Goal: Task Accomplishment & Management: Complete application form

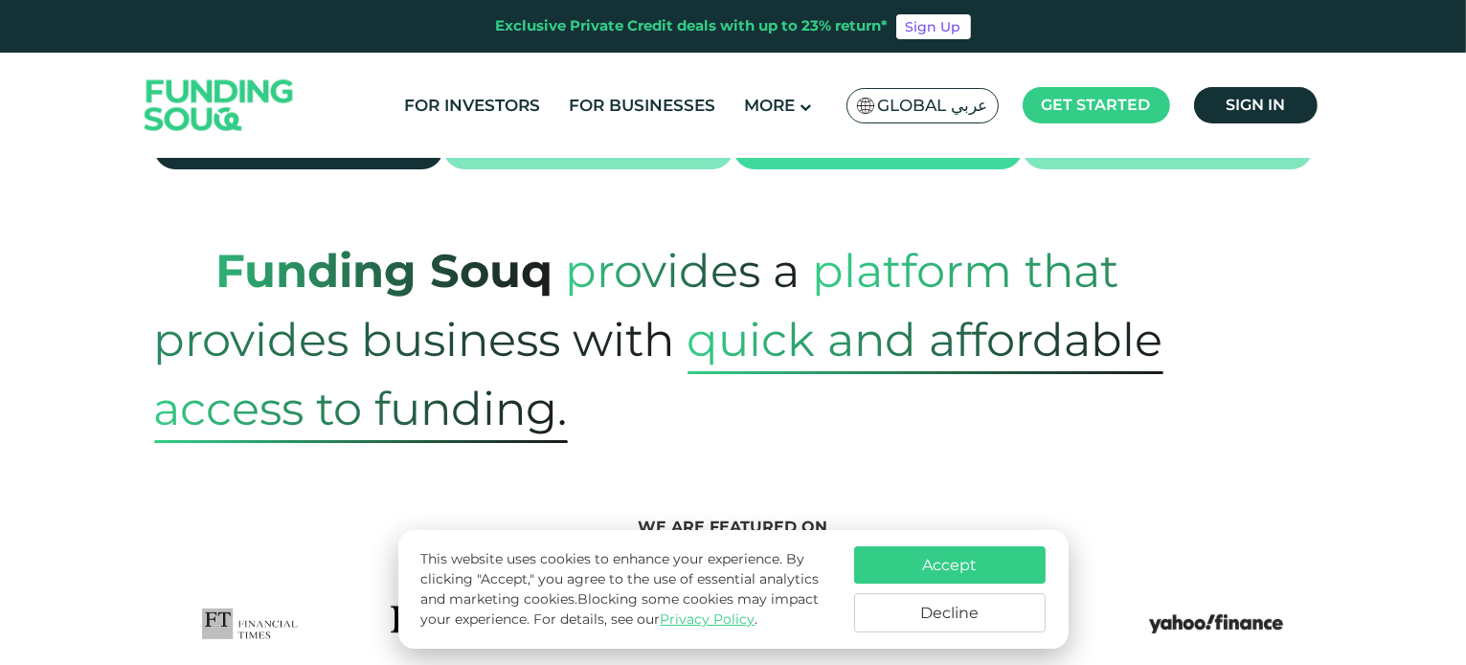
scroll to position [647, 0]
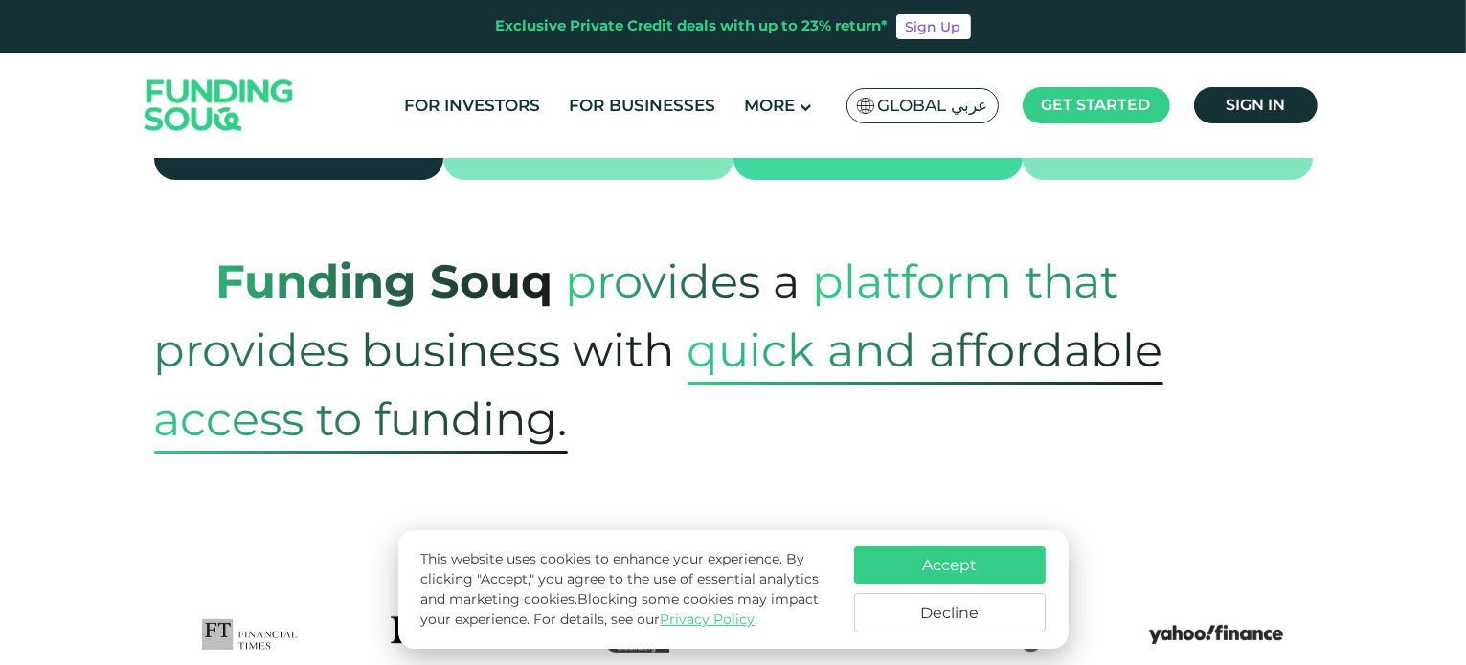
click at [922, 572] on button "Accept" at bounding box center [949, 565] width 191 height 37
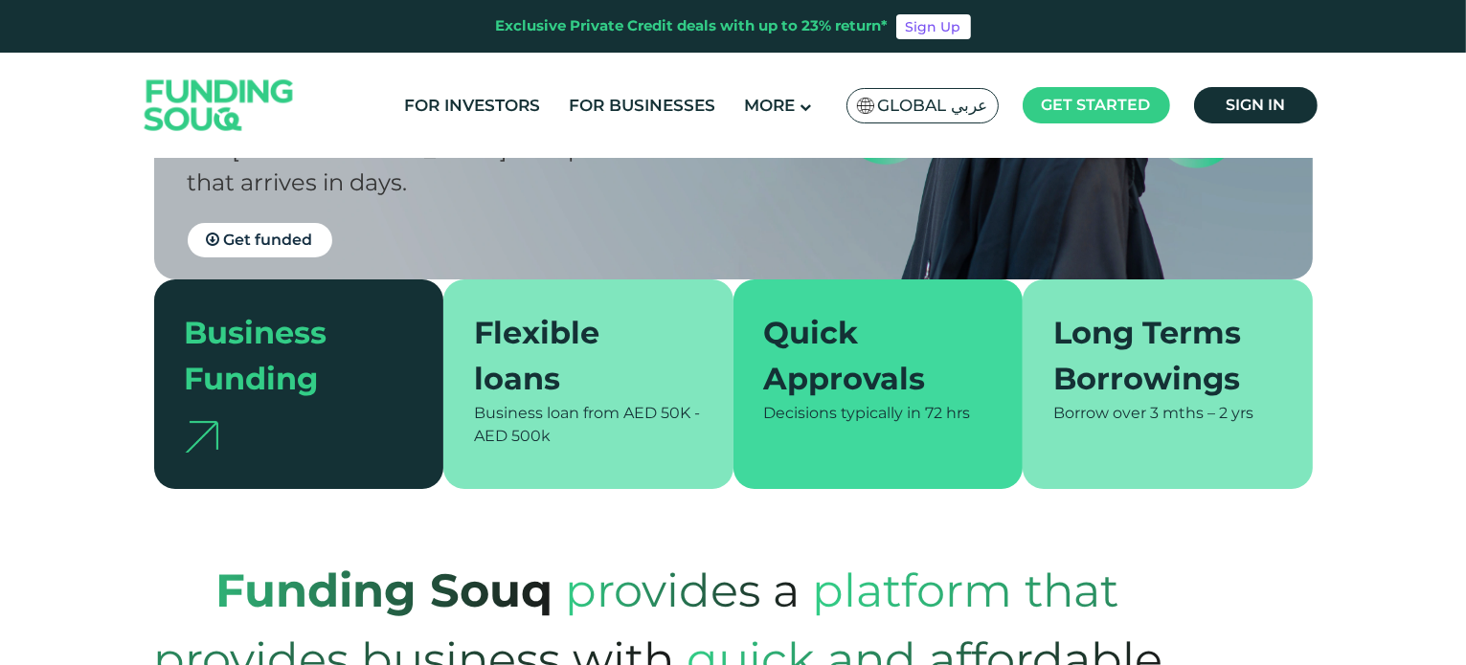
scroll to position [262, 0]
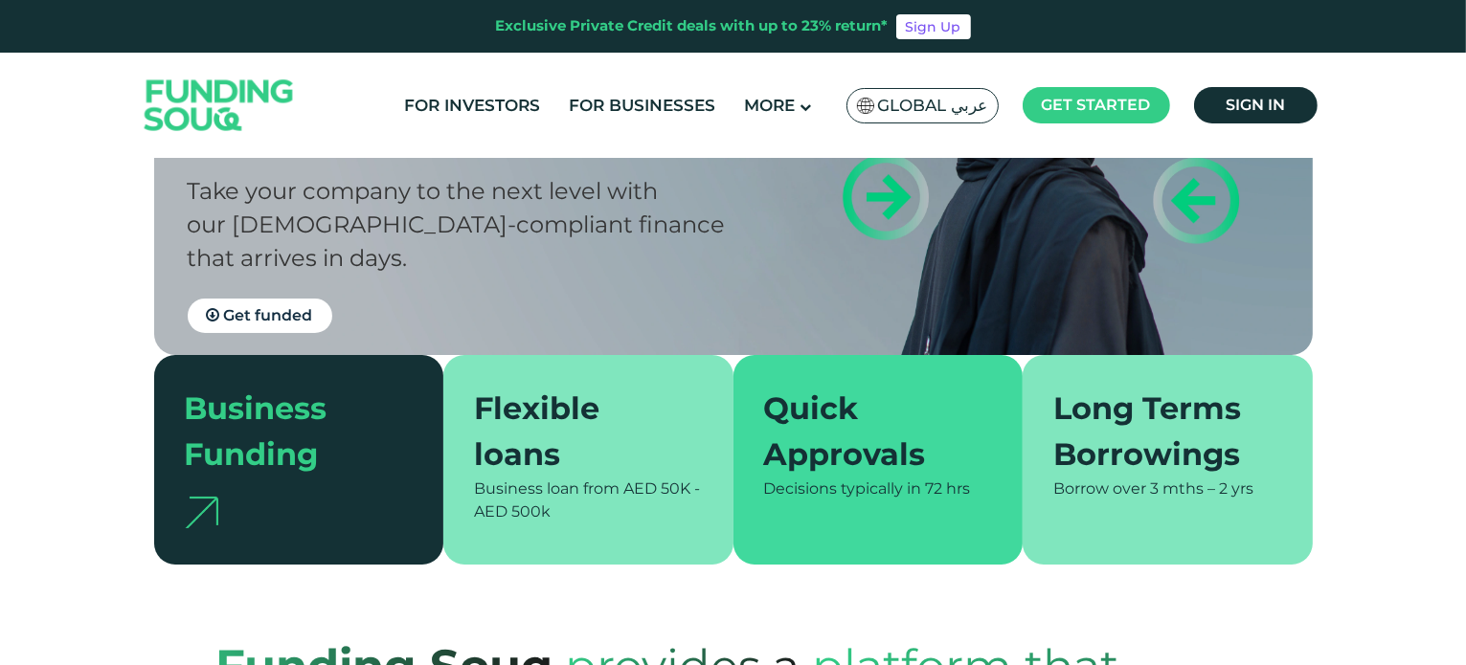
click at [510, 393] on div "Flexible loans" at bounding box center [577, 432] width 206 height 92
click at [627, 97] on link "For Businesses" at bounding box center [642, 106] width 156 height 32
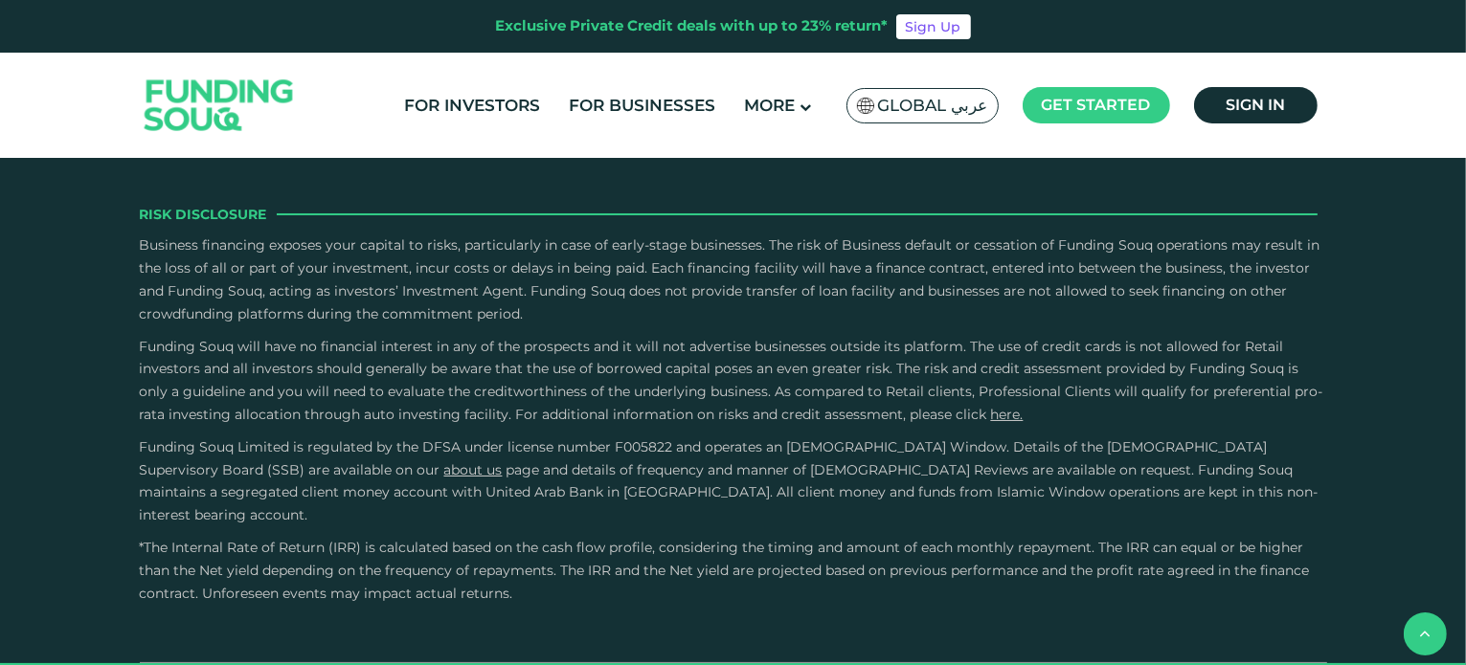
scroll to position [3661, 0]
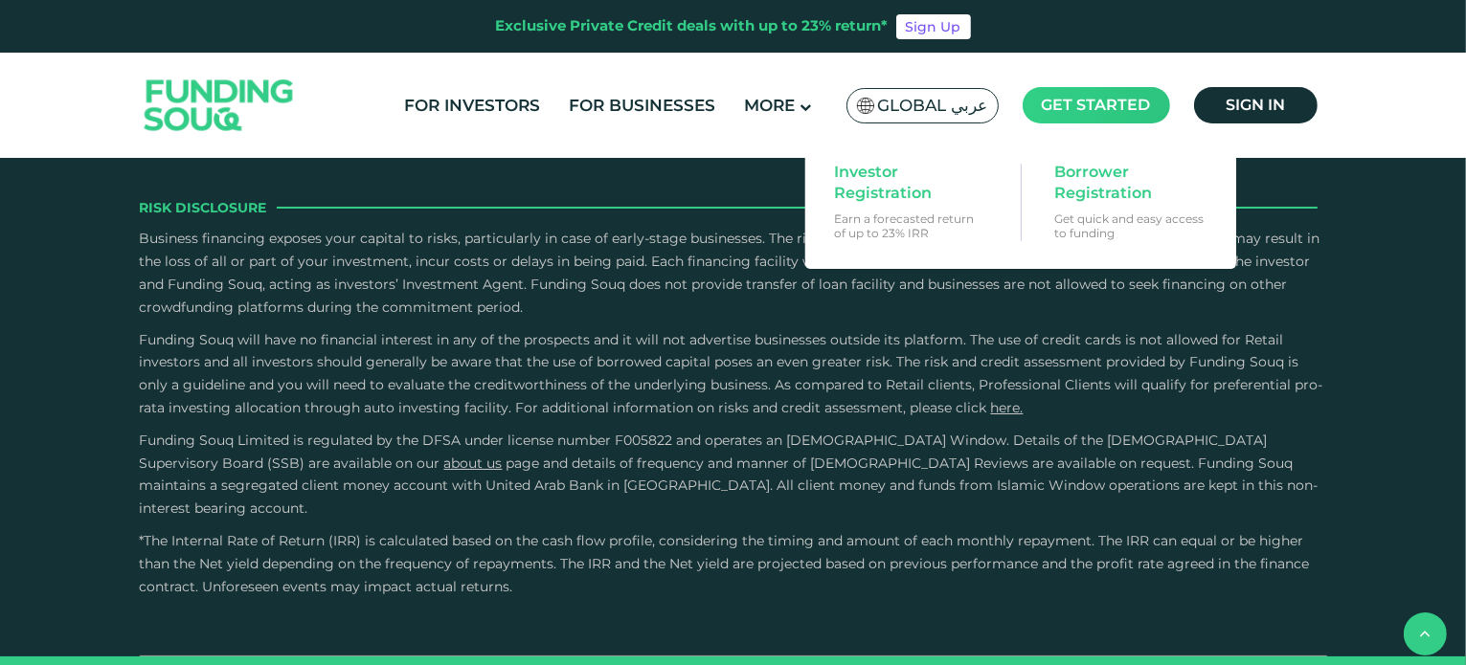
click at [1091, 105] on span "Get started" at bounding box center [1096, 105] width 109 height 18
click at [985, 179] on icon at bounding box center [984, 182] width 6 height 15
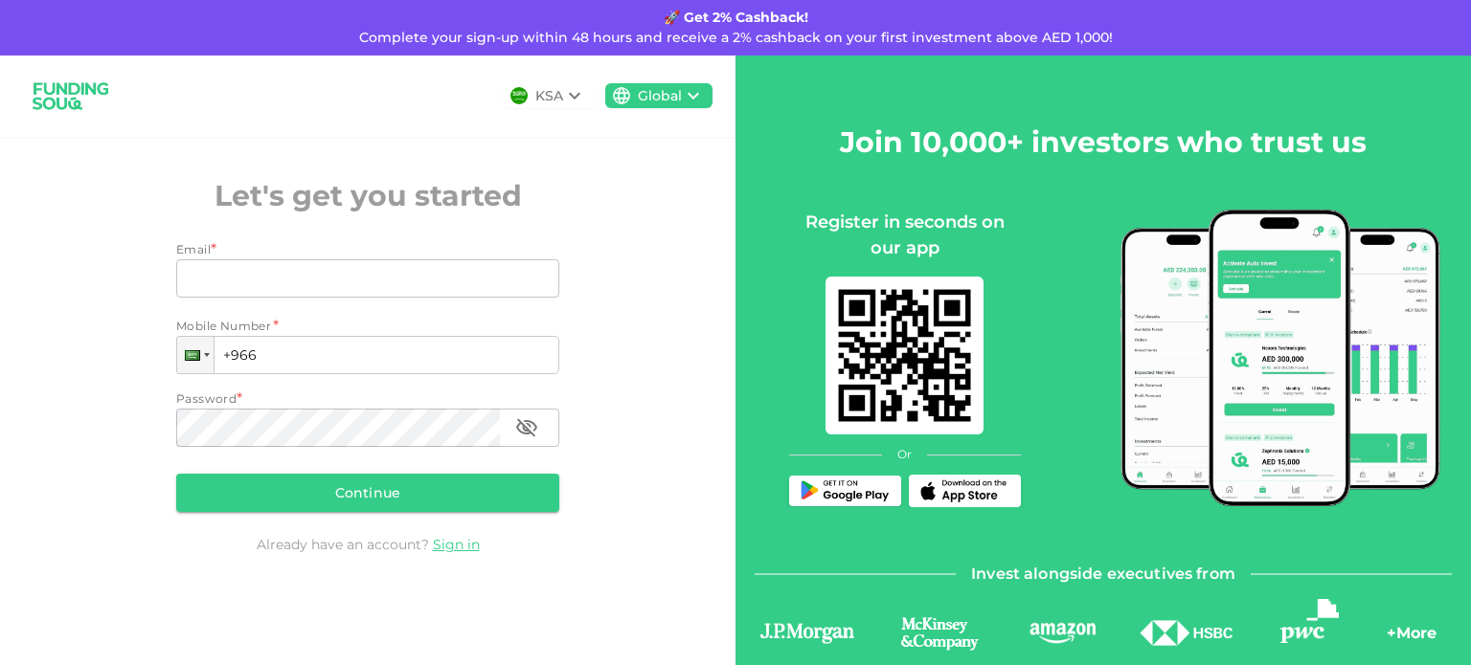
click at [569, 85] on icon at bounding box center [574, 95] width 23 height 23
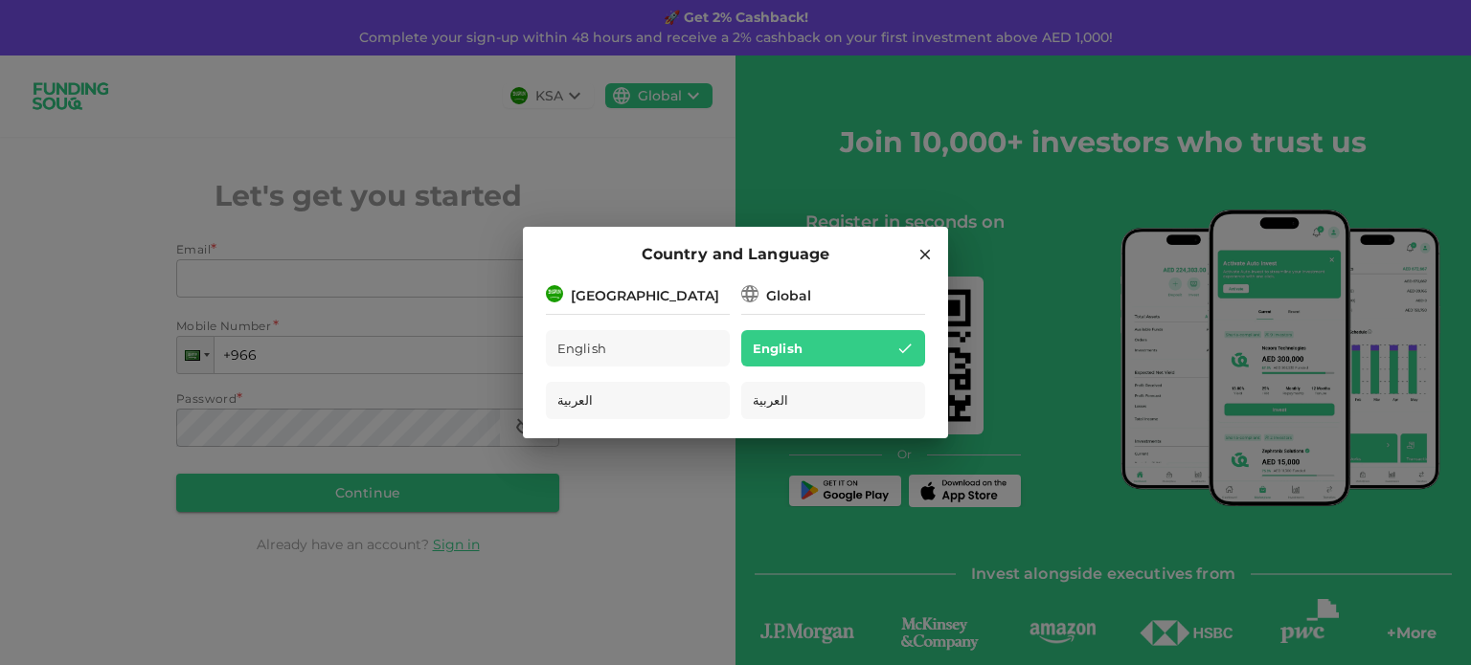
click at [659, 294] on div "[GEOGRAPHIC_DATA]" at bounding box center [638, 294] width 184 height 24
click at [927, 243] on h2 "Country and Language" at bounding box center [735, 255] width 425 height 56
click at [926, 258] on icon at bounding box center [924, 254] width 17 height 17
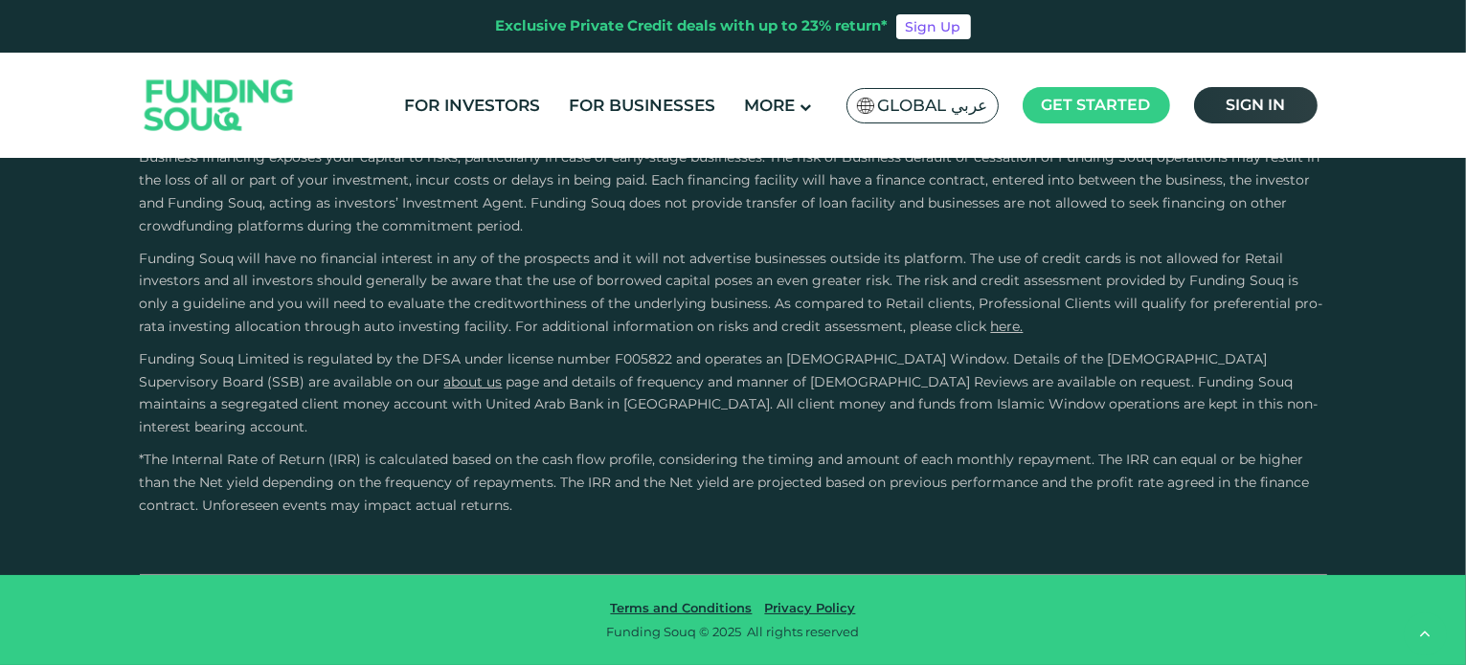
click at [1278, 111] on span "Sign in" at bounding box center [1254, 105] width 59 height 18
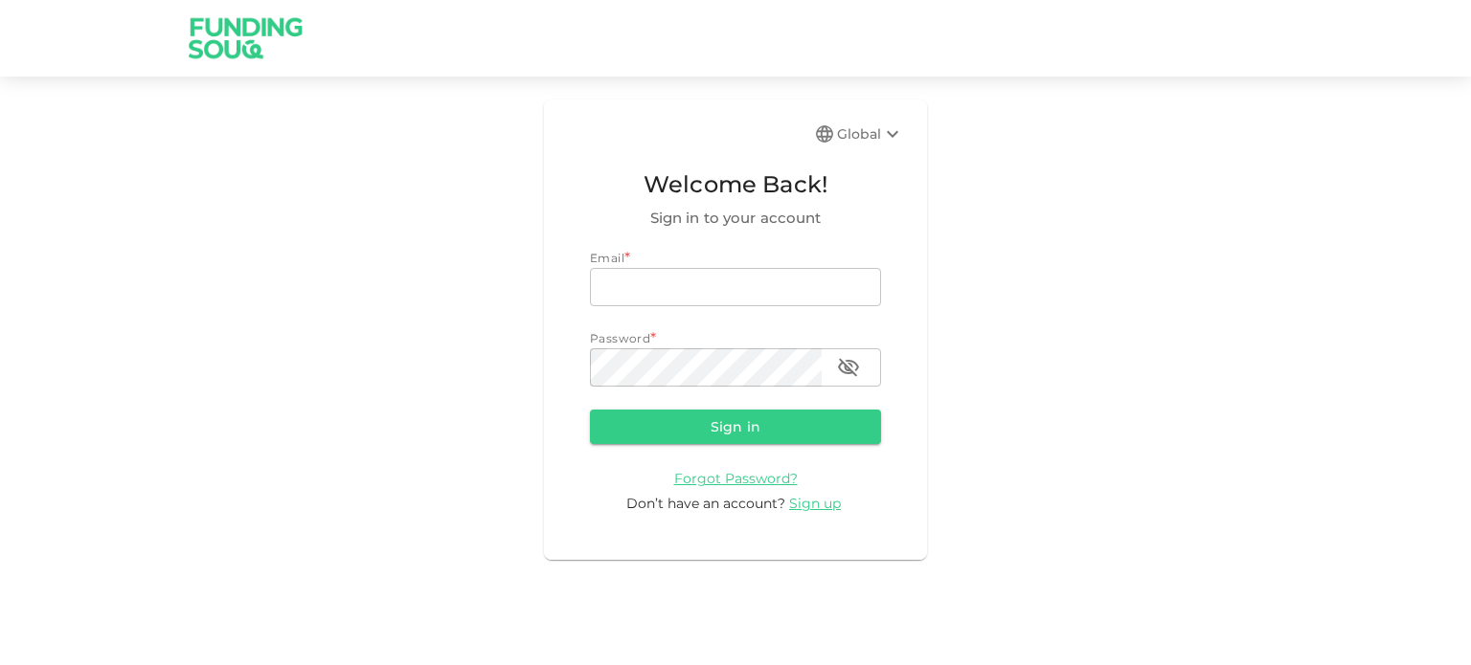
click at [877, 140] on div "Global" at bounding box center [870, 134] width 67 height 23
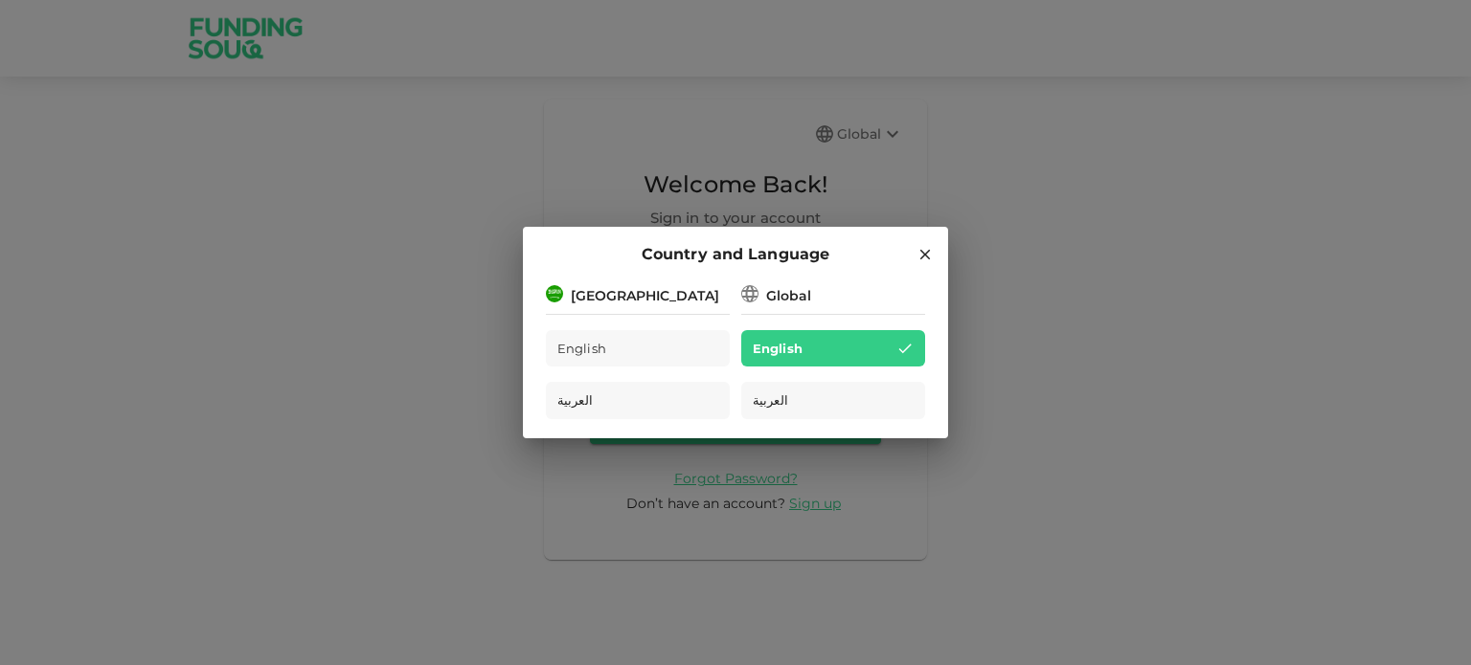
click at [923, 256] on icon at bounding box center [925, 255] width 11 height 11
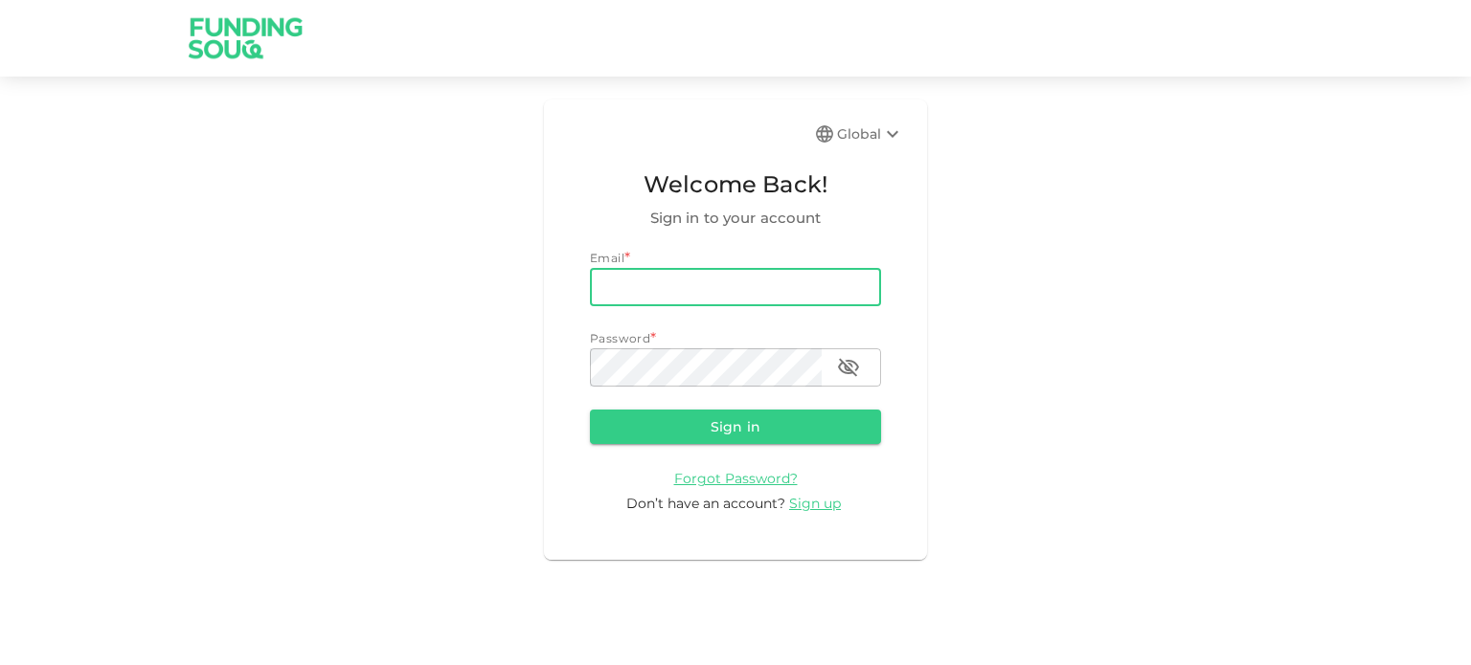
click at [701, 281] on input "email" at bounding box center [735, 287] width 291 height 38
type input "haroon.tech@sfer.ae"
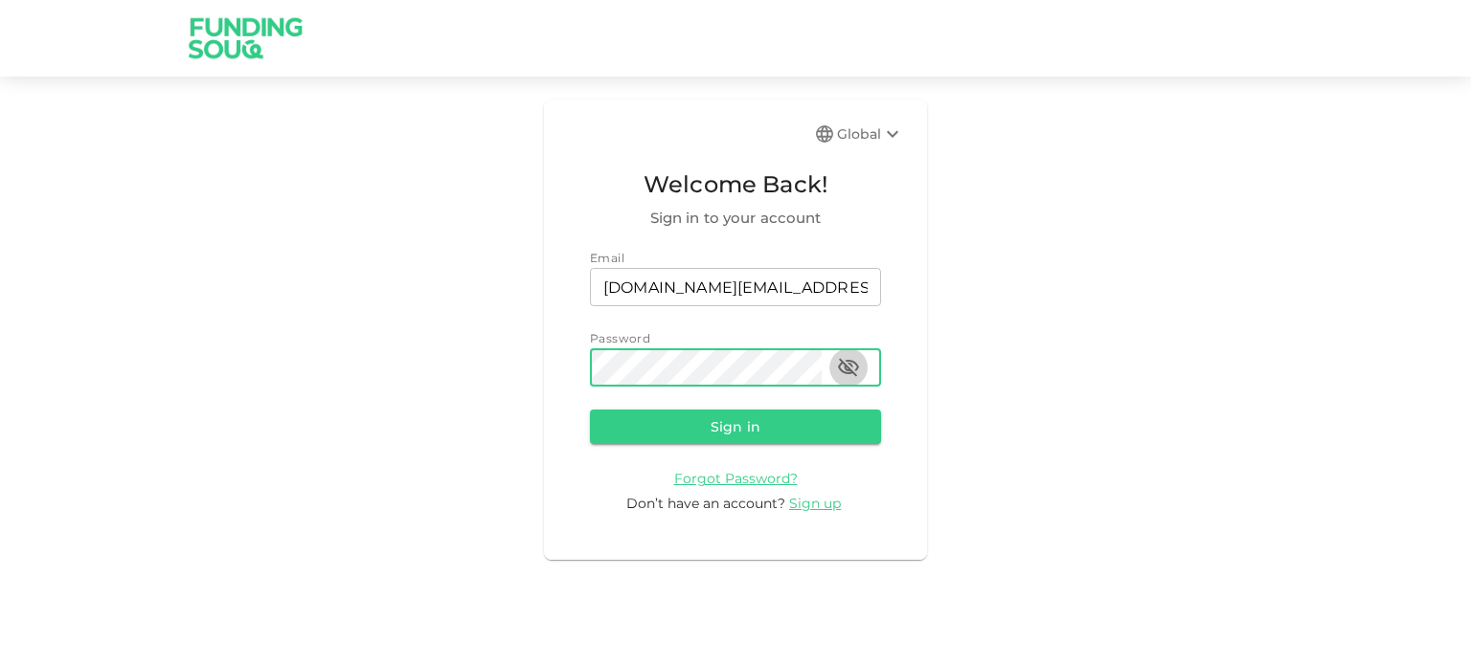
click at [847, 363] on icon "button" at bounding box center [848, 367] width 23 height 23
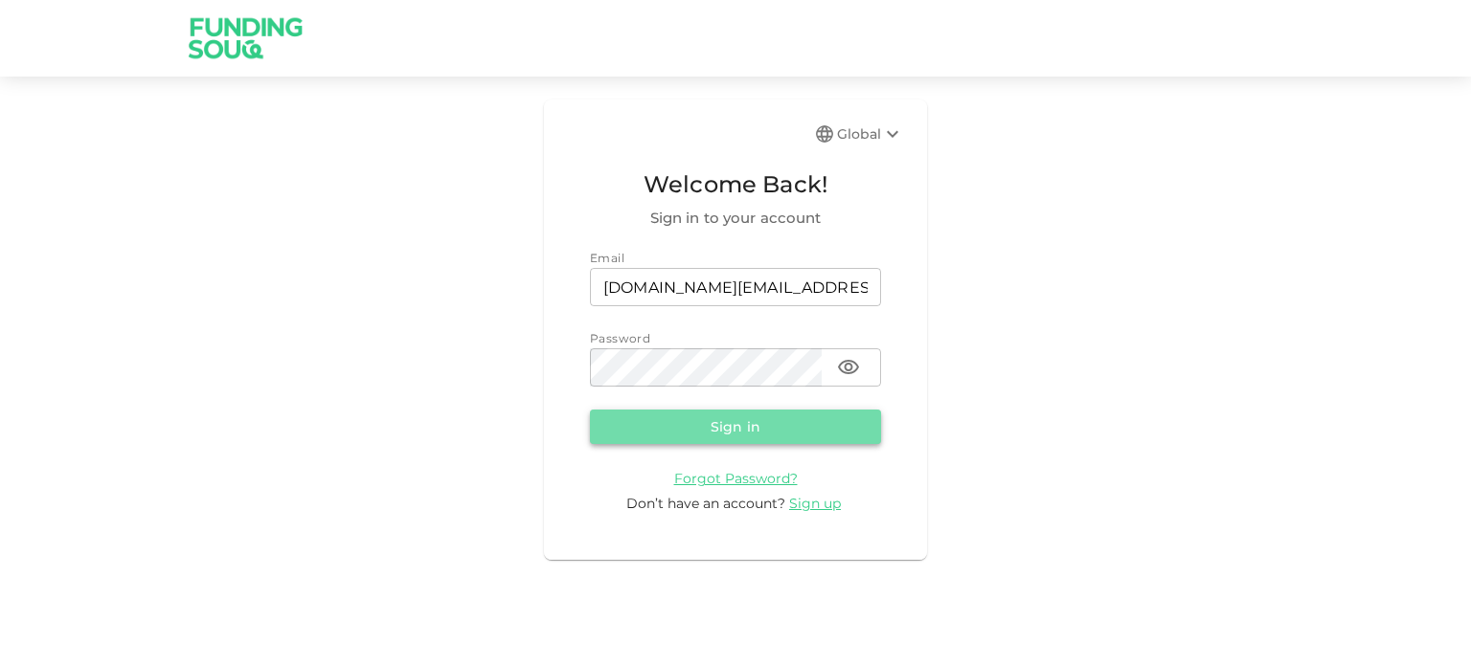
click at [742, 421] on button "Sign in" at bounding box center [735, 427] width 291 height 34
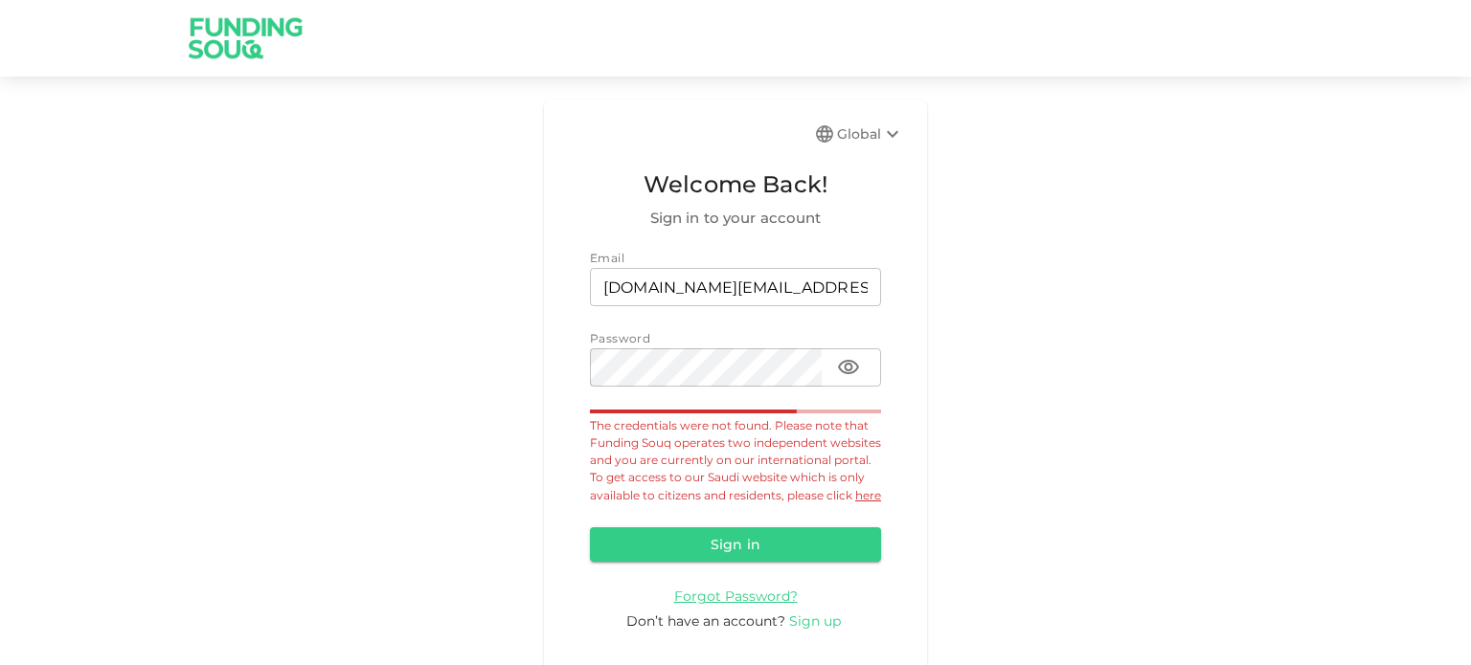
click at [811, 630] on span "Sign up" at bounding box center [815, 621] width 52 height 17
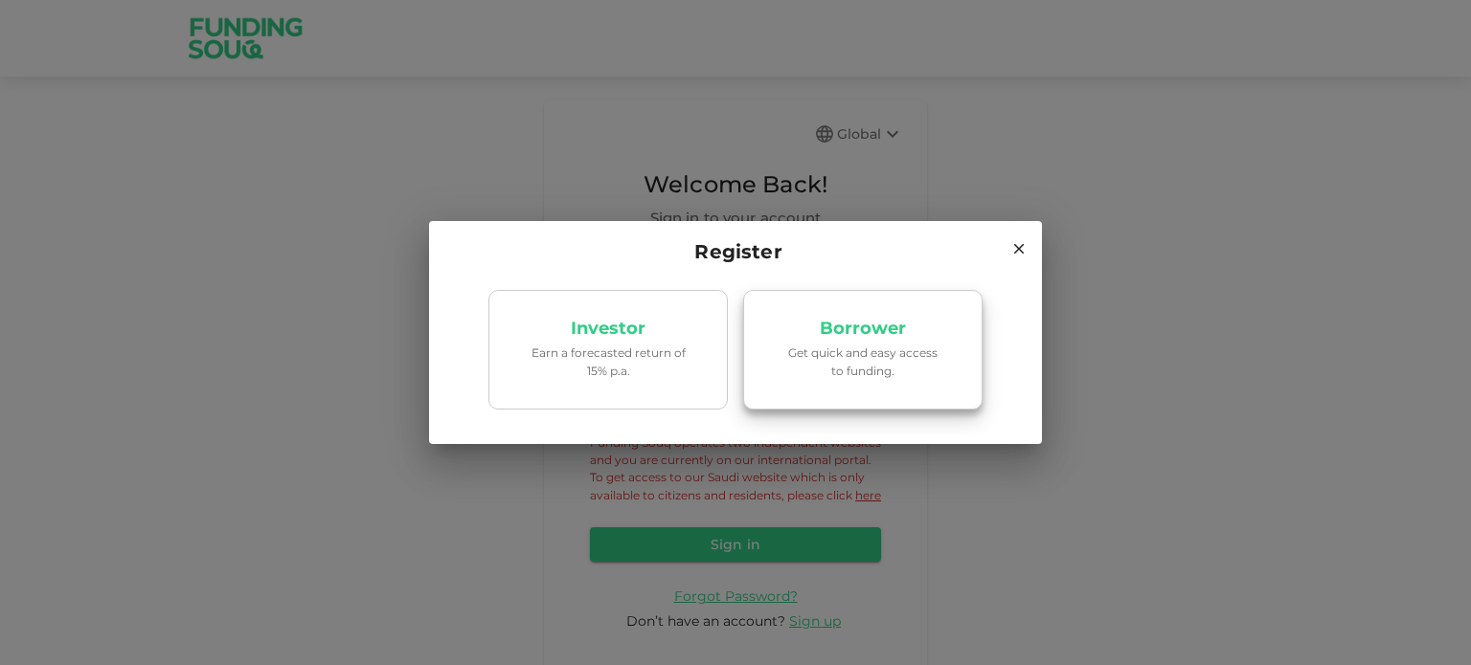
click at [900, 343] on link "Borrower Get quick and easy access to funding." at bounding box center [862, 350] width 239 height 121
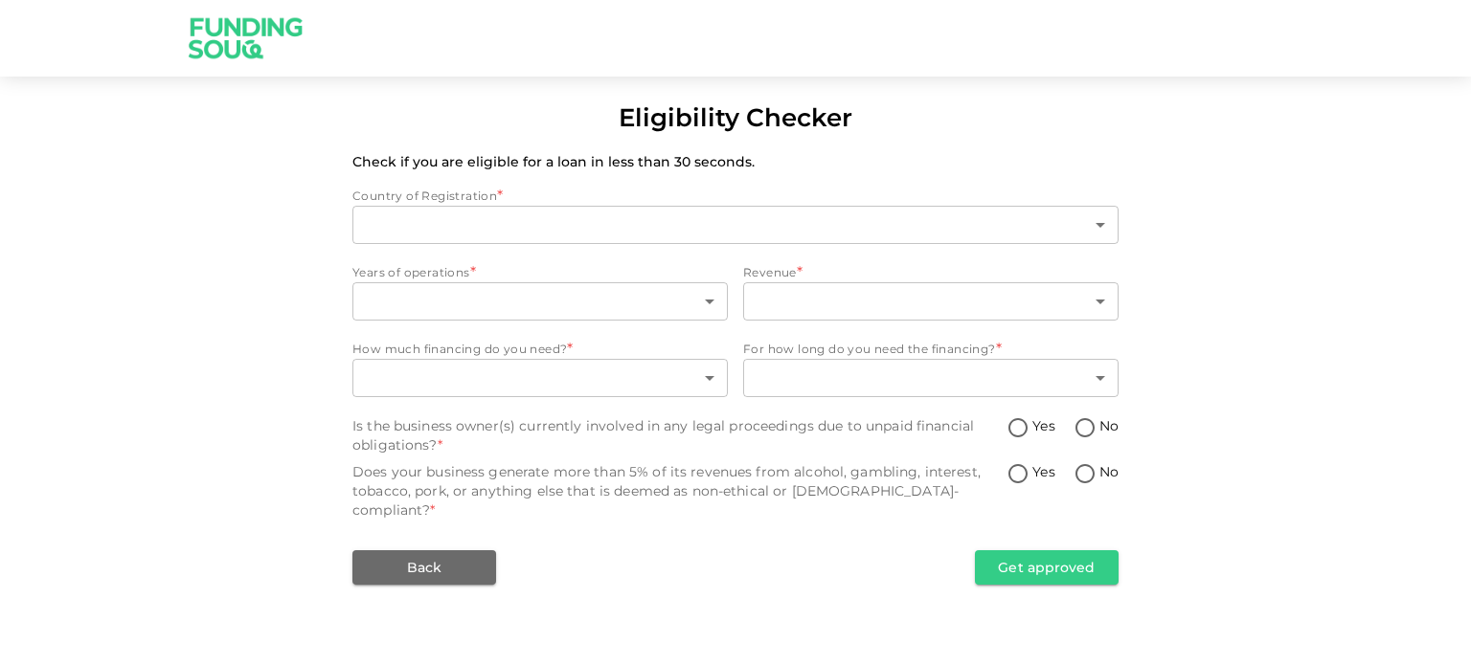
type input "1"
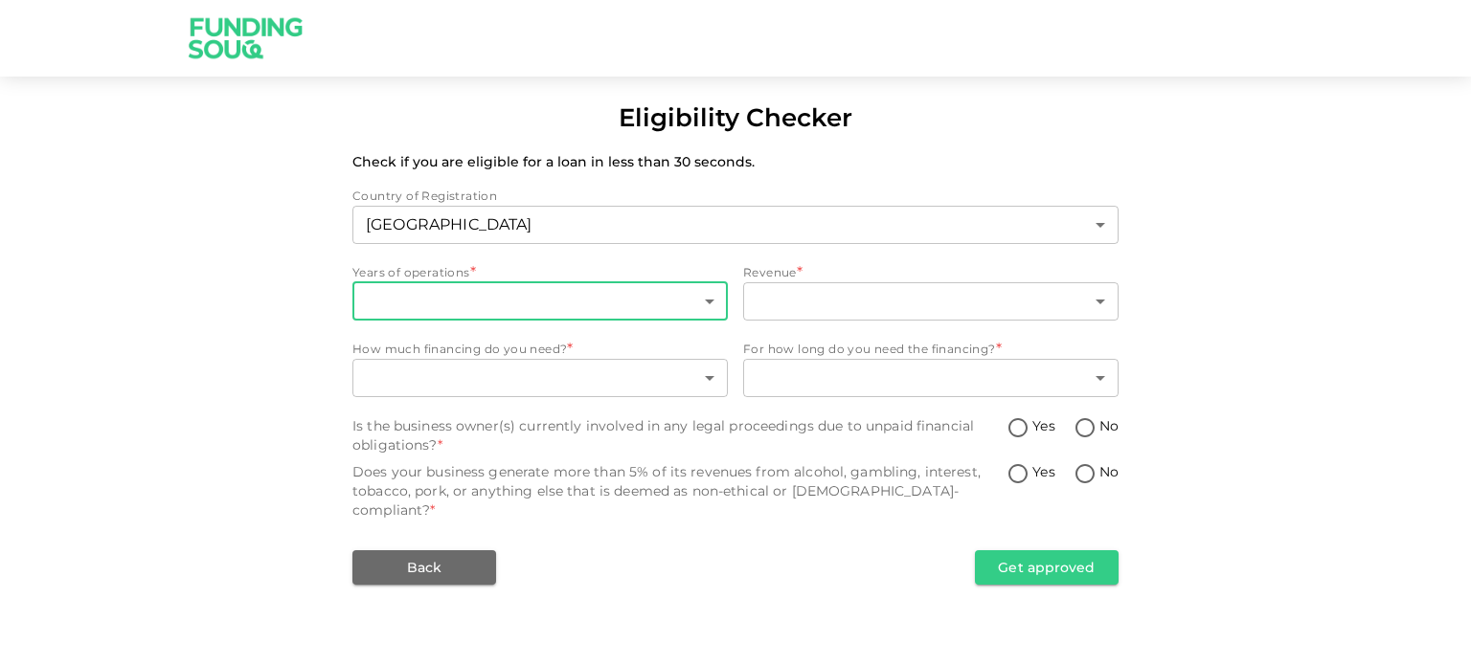
click at [703, 305] on body "Eligibility Checker Check if you are eligible for a loan in less than 30 second…" at bounding box center [735, 332] width 1471 height 665
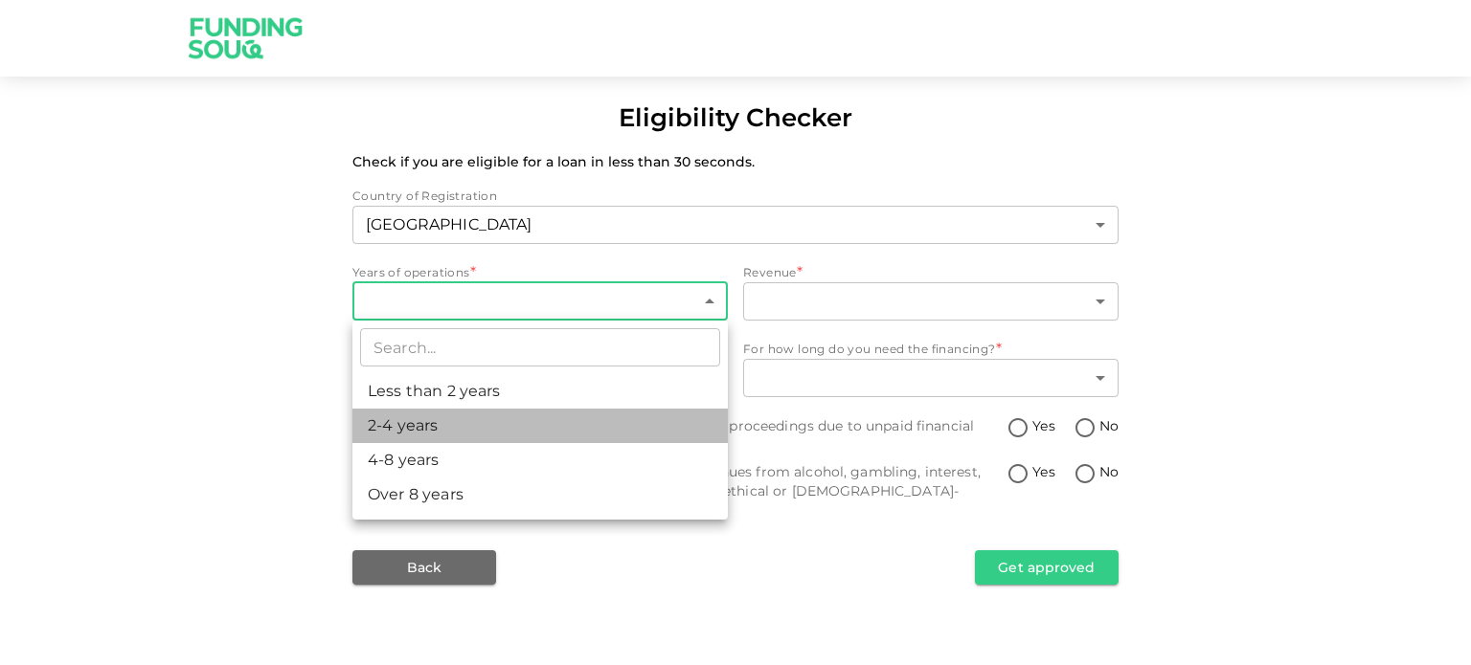
click at [645, 439] on li "2-4 years" at bounding box center [539, 426] width 375 height 34
type input "2"
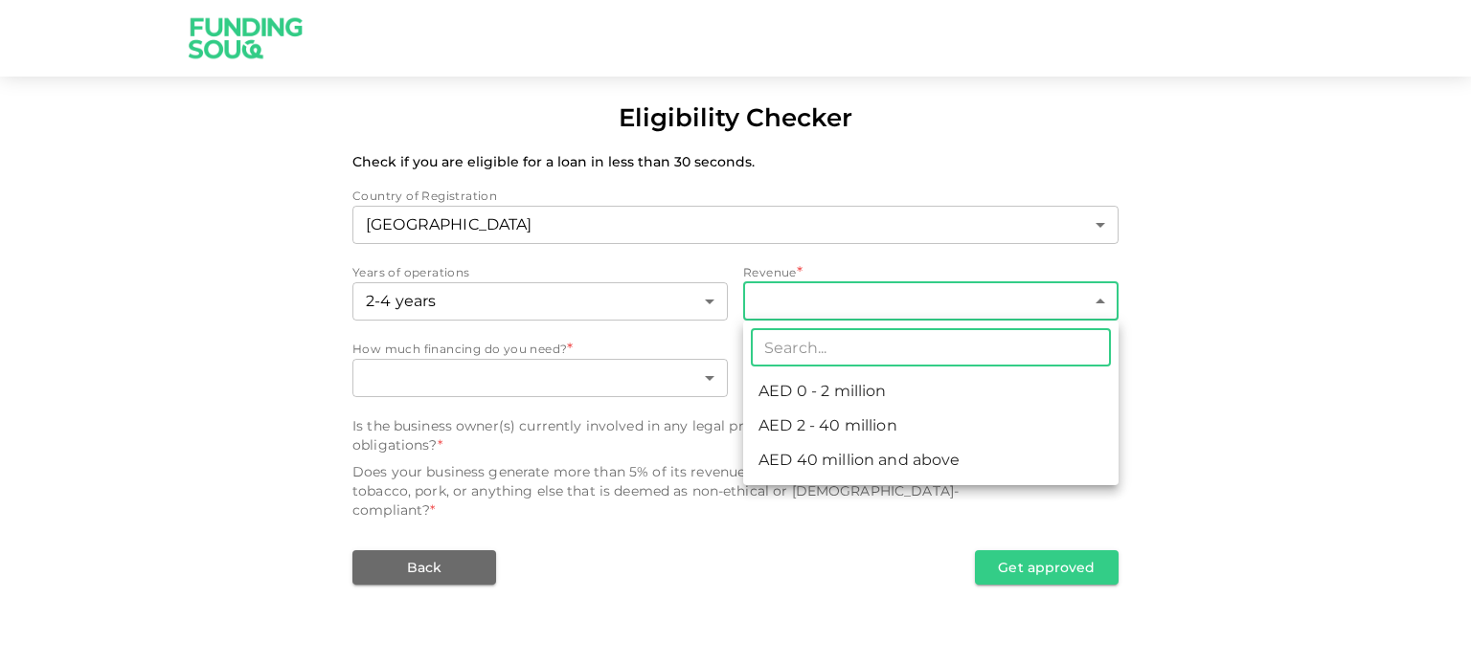
click at [954, 306] on body "Eligibility Checker Check if you are eligible for a loan in less than 30 second…" at bounding box center [735, 332] width 1471 height 665
click at [908, 392] on li "AED 0 - 2 million" at bounding box center [930, 391] width 375 height 34
type input "1"
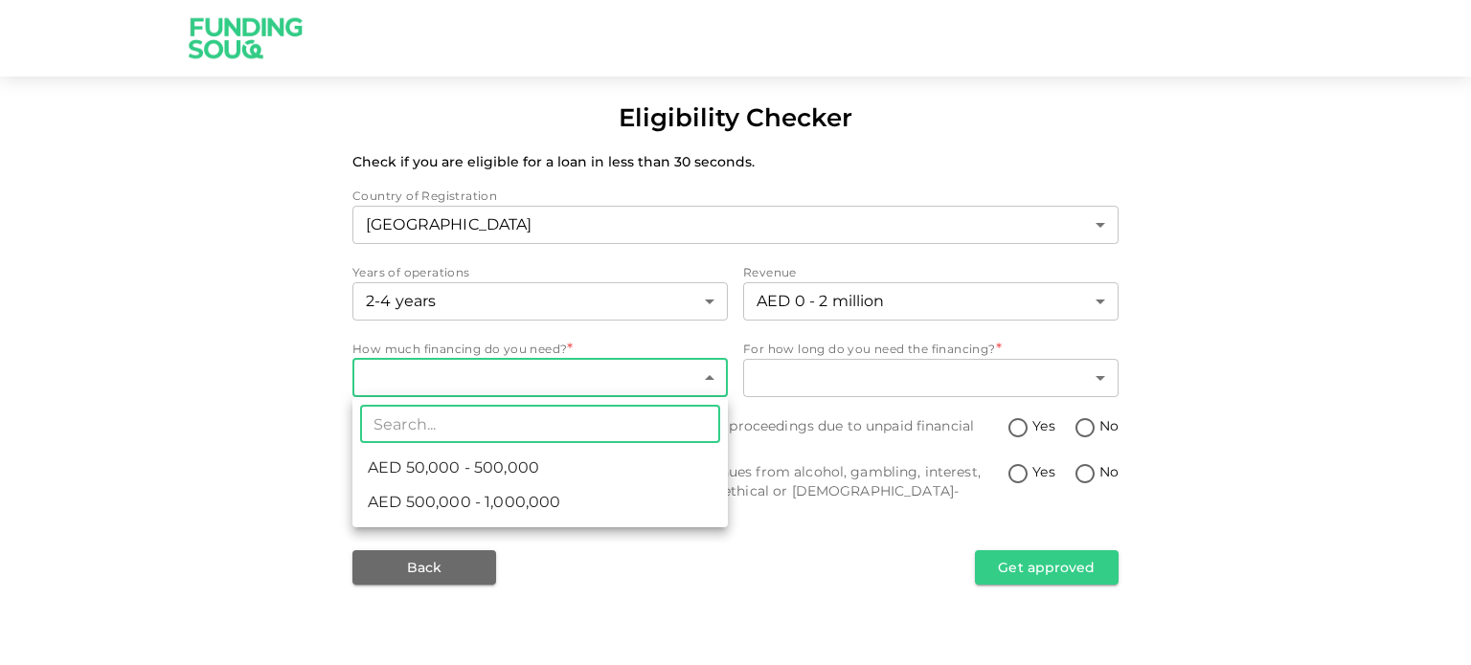
click at [705, 389] on body "Eligibility Checker Check if you are eligible for a loan in less than 30 second…" at bounding box center [735, 332] width 1471 height 665
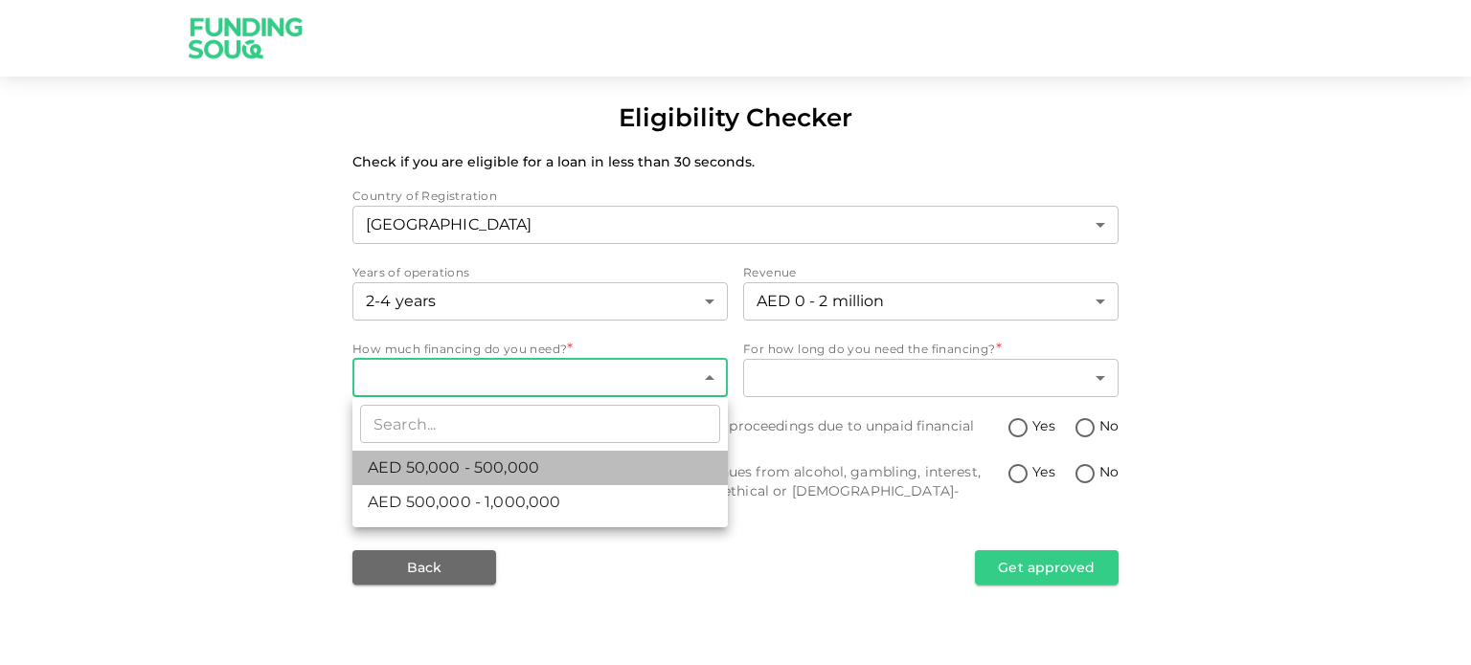
click at [663, 461] on li "AED 50,000 - 500,000" at bounding box center [539, 468] width 375 height 34
type input "1"
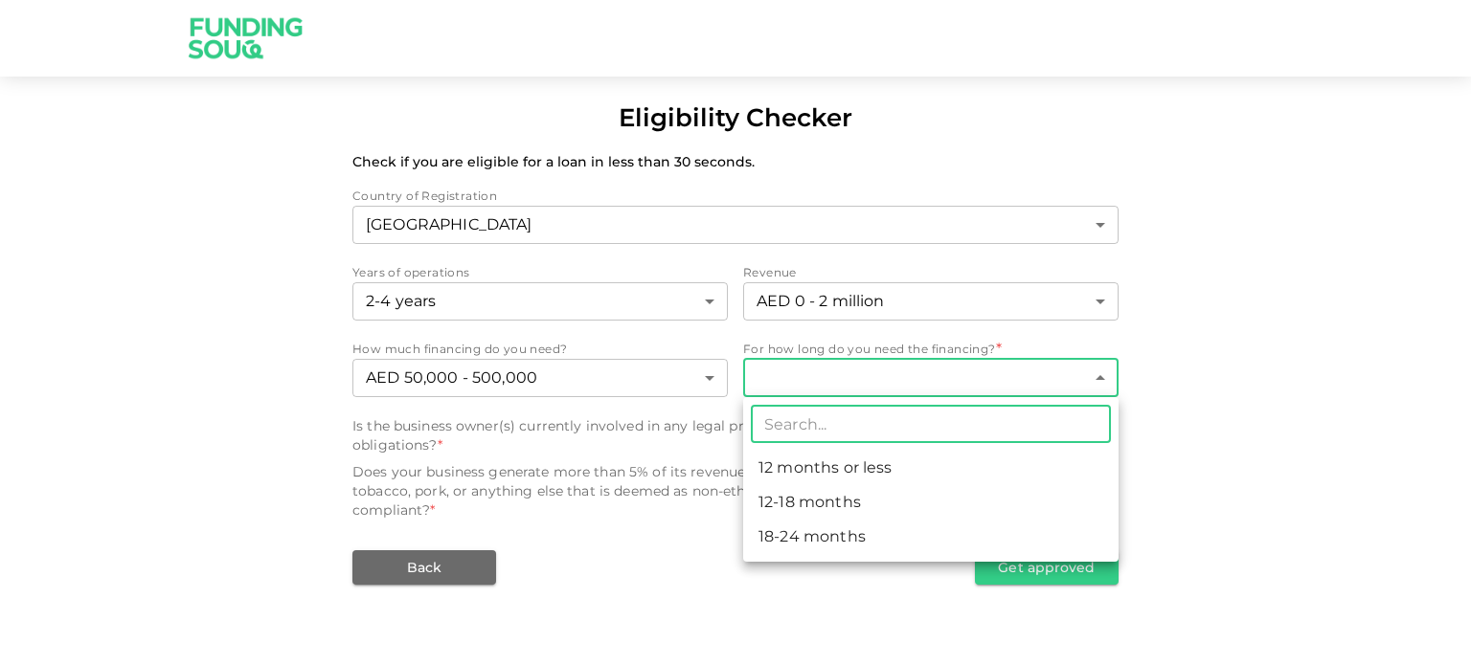
click at [1006, 380] on body "Eligibility Checker Check if you are eligible for a loan in less than 30 second…" at bounding box center [735, 332] width 1471 height 665
click at [913, 501] on li "12-18 months" at bounding box center [930, 502] width 375 height 34
type input "2"
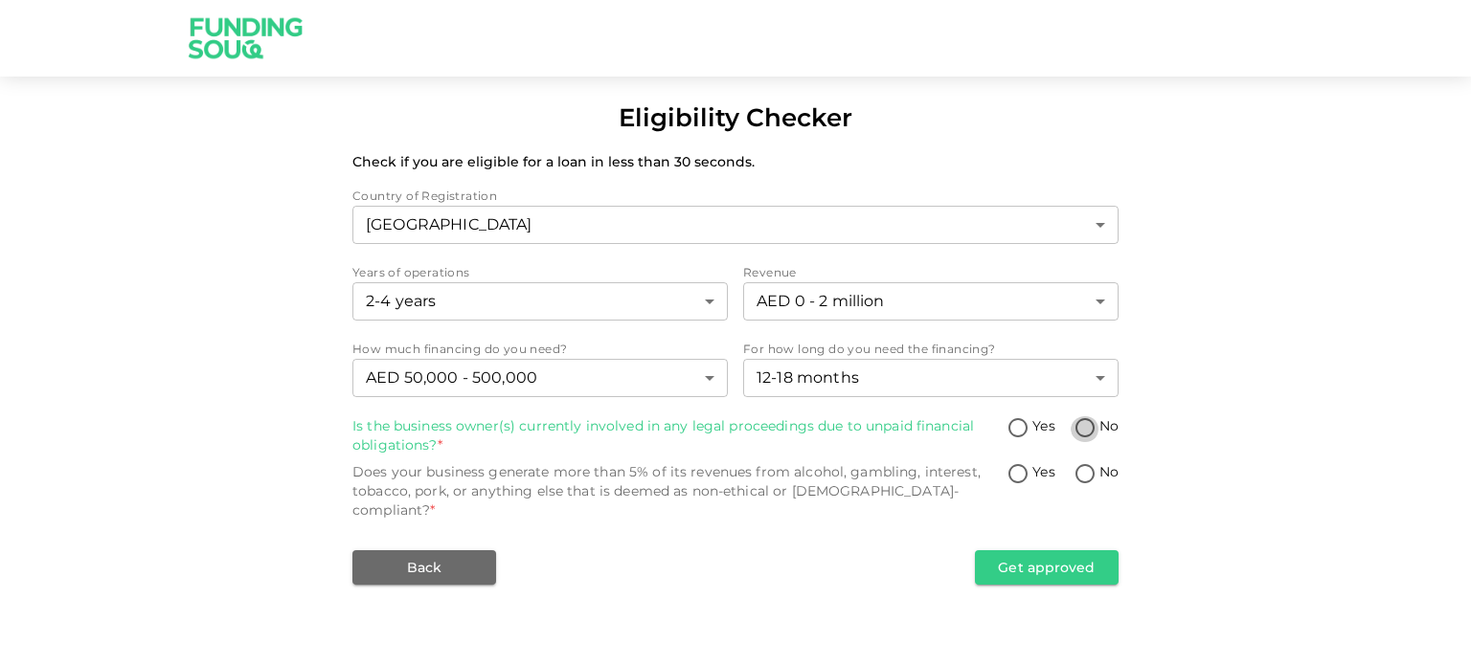
click at [1089, 431] on input "No" at bounding box center [1084, 429] width 29 height 26
radio input "true"
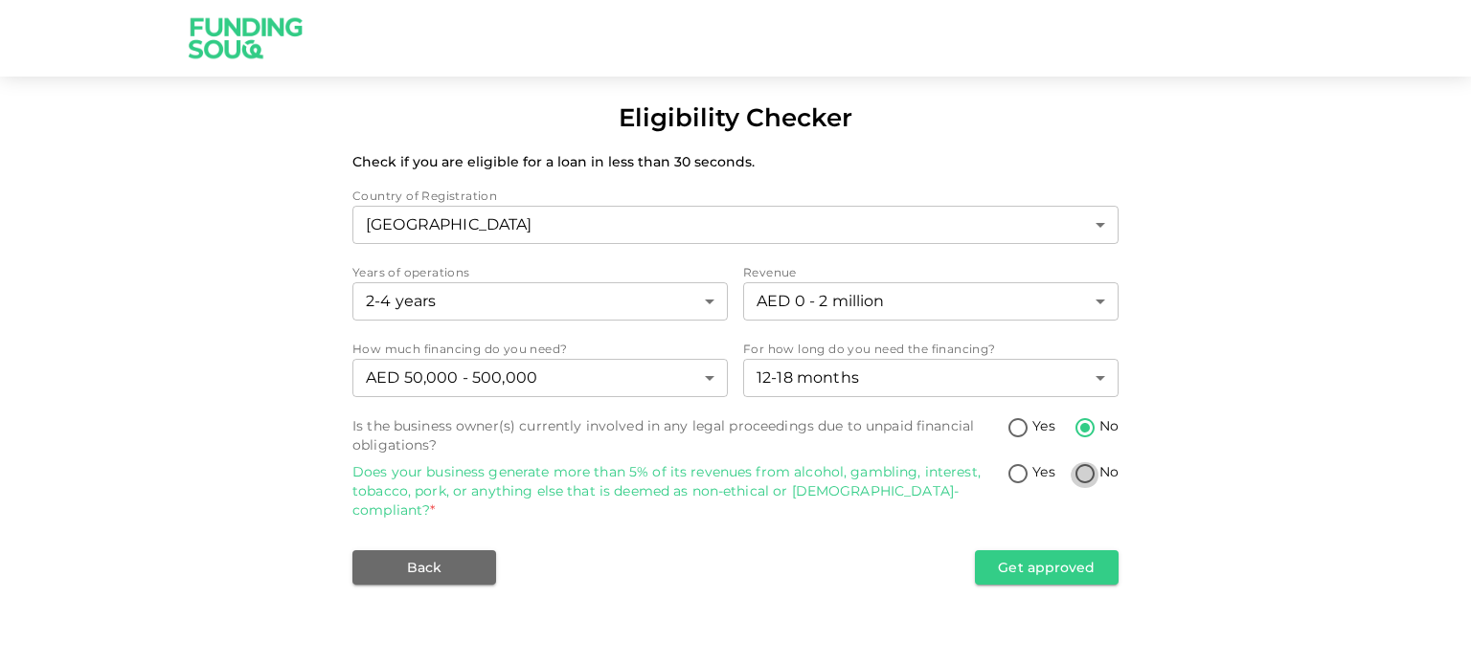
click at [1088, 478] on input "No" at bounding box center [1084, 475] width 29 height 26
radio input "true"
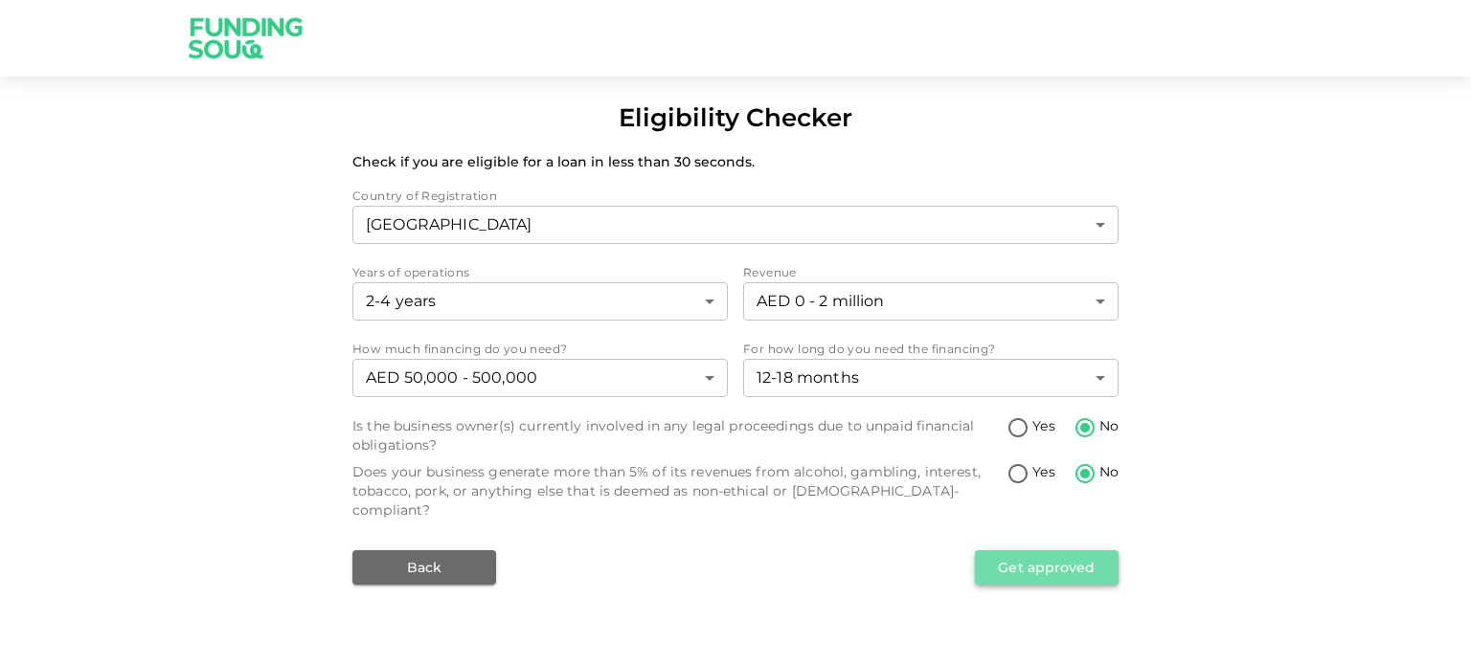
click at [1072, 558] on button "Get approved" at bounding box center [1047, 567] width 144 height 34
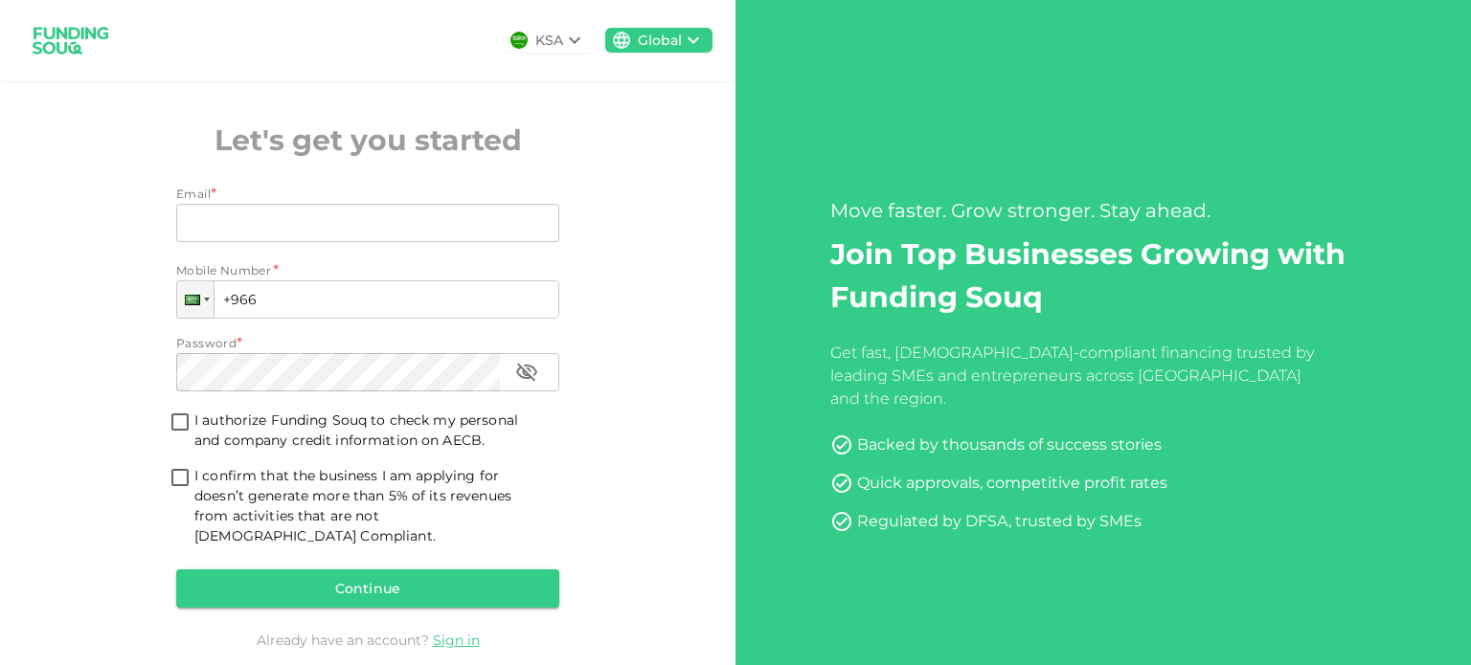
click at [571, 41] on icon at bounding box center [574, 40] width 23 height 23
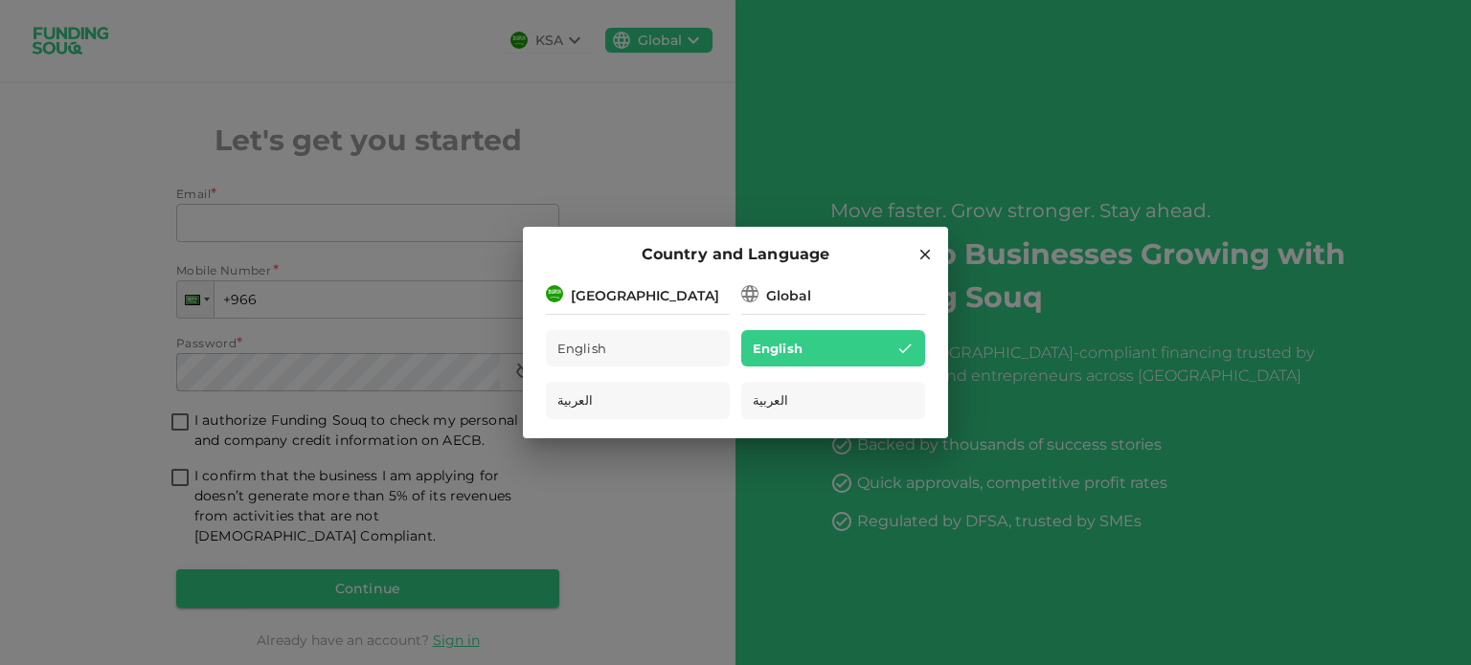
click at [803, 299] on div "Global" at bounding box center [788, 296] width 45 height 20
click at [863, 340] on div "English" at bounding box center [833, 348] width 184 height 37
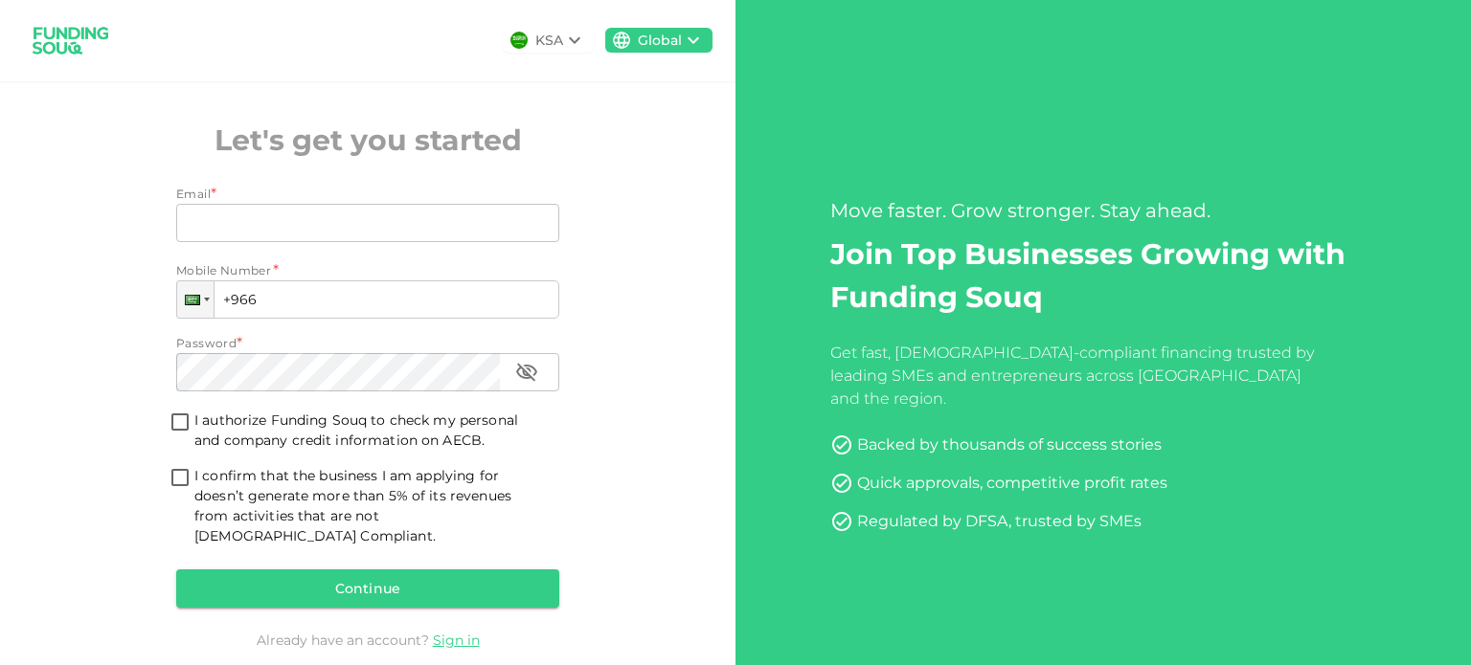
click at [674, 54] on div "KSA Global" at bounding box center [367, 40] width 735 height 81
click at [687, 41] on icon at bounding box center [692, 40] width 11 height 7
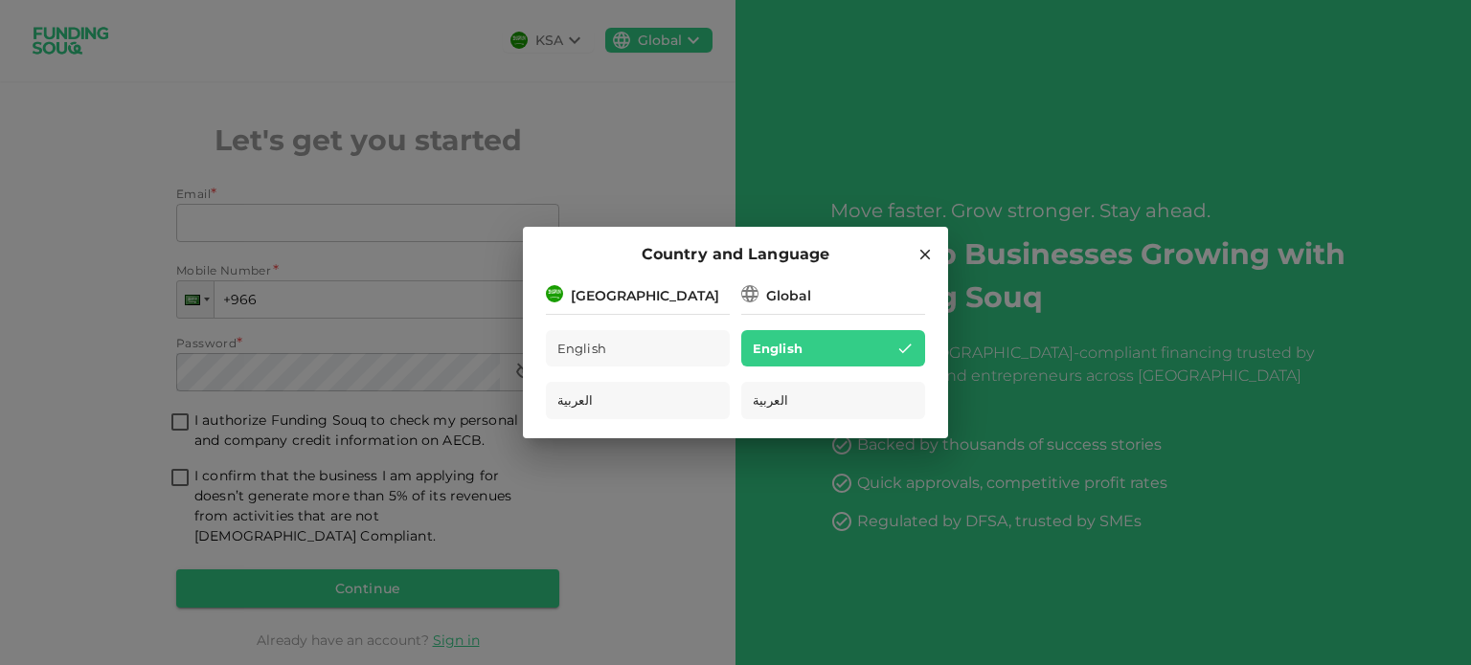
click at [685, 41] on div "Country and Language [GEOGRAPHIC_DATA] English العربية Global English العربية" at bounding box center [735, 332] width 1471 height 665
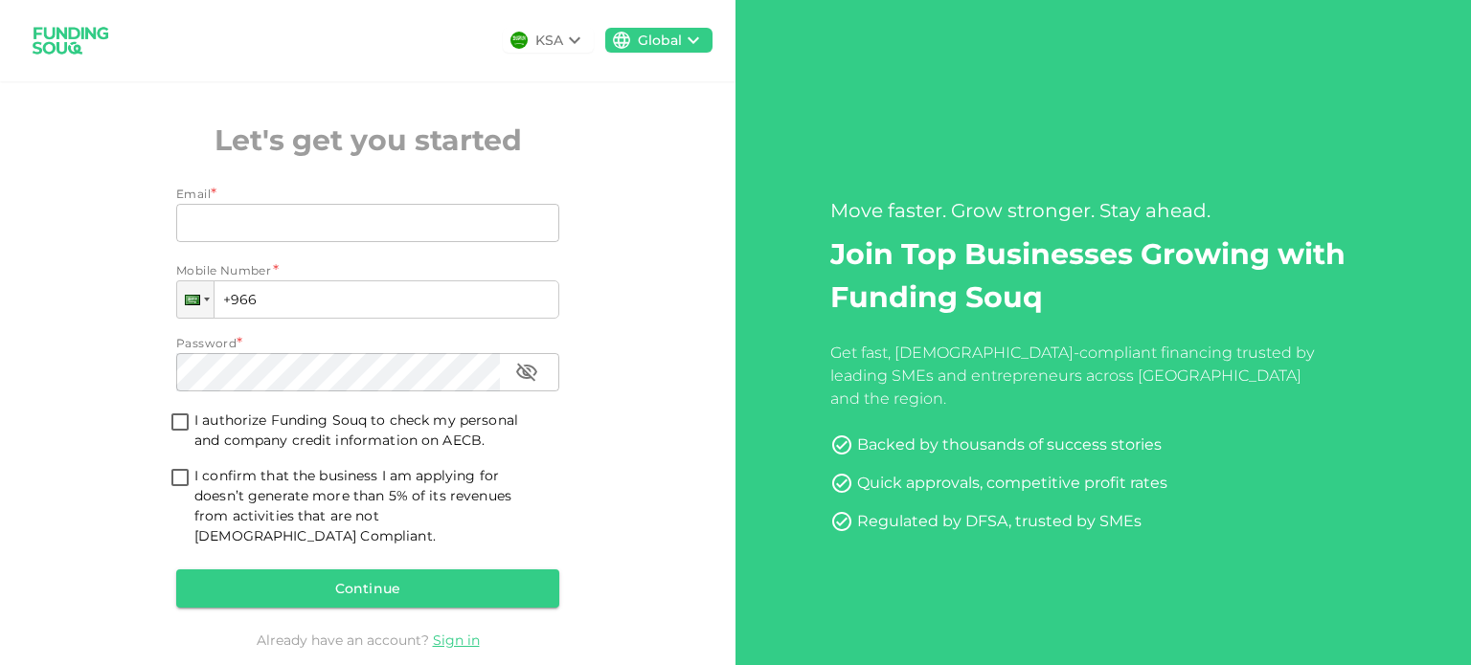
click at [675, 217] on div "KSA Global Let's get you started Email * Email Email Mobile Number * Phone +966…" at bounding box center [367, 354] width 735 height 708
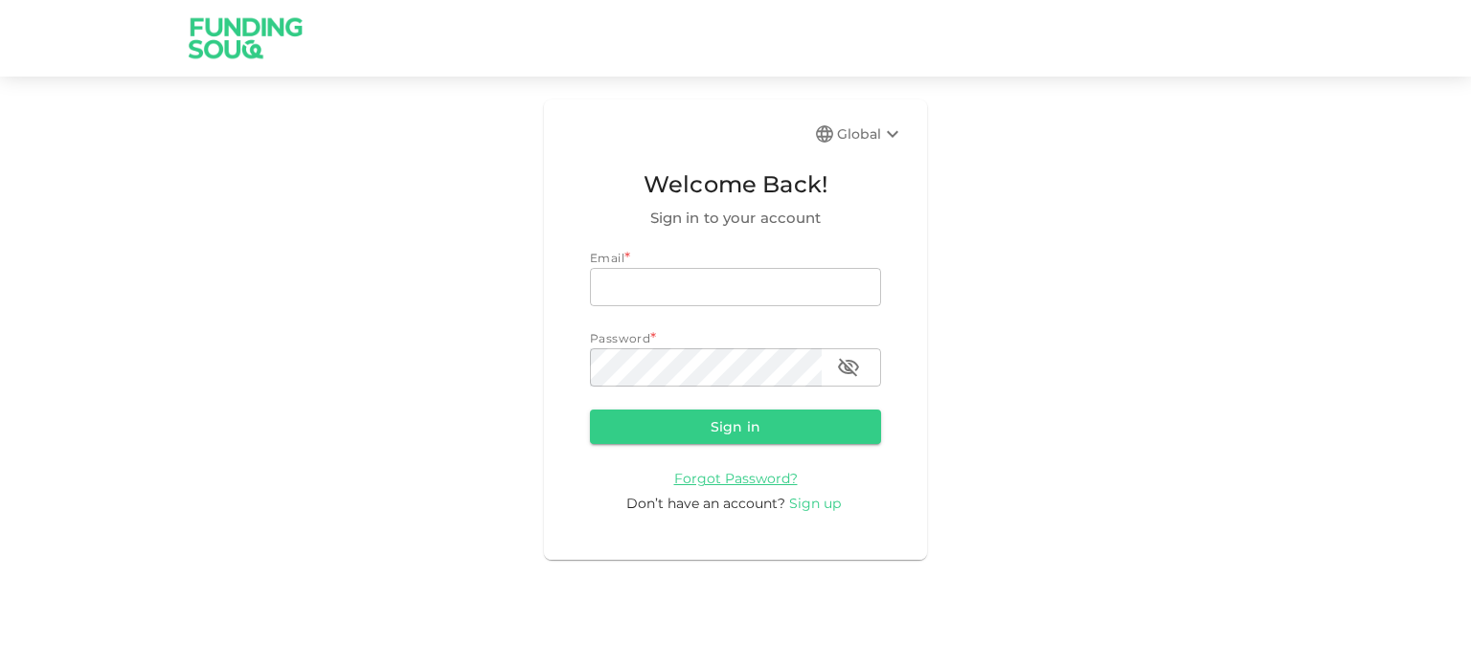
click at [826, 505] on span "Sign up" at bounding box center [815, 503] width 52 height 17
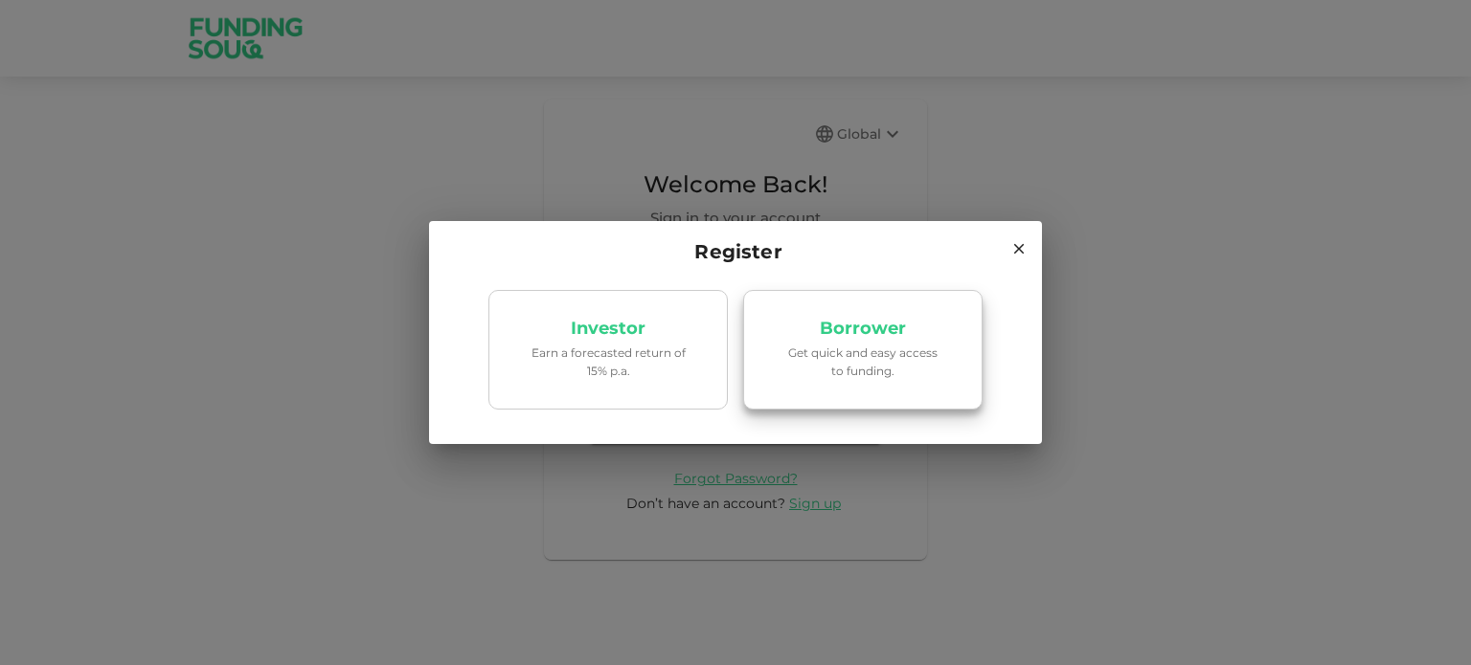
click at [856, 373] on p "Get quick and easy access to funding." at bounding box center [862, 362] width 163 height 36
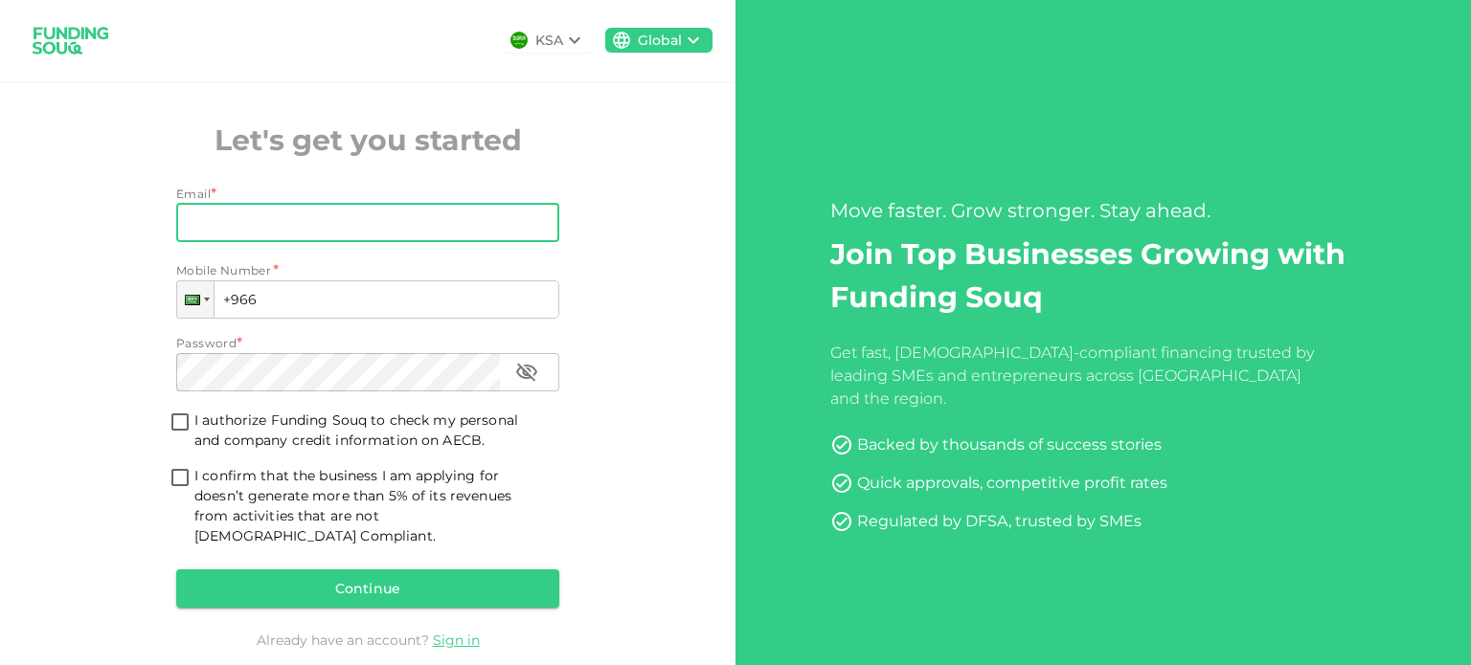
click at [316, 229] on input "Email" at bounding box center [357, 223] width 362 height 38
type input "[DOMAIN_NAME][EMAIL_ADDRESS][DOMAIN_NAME]"
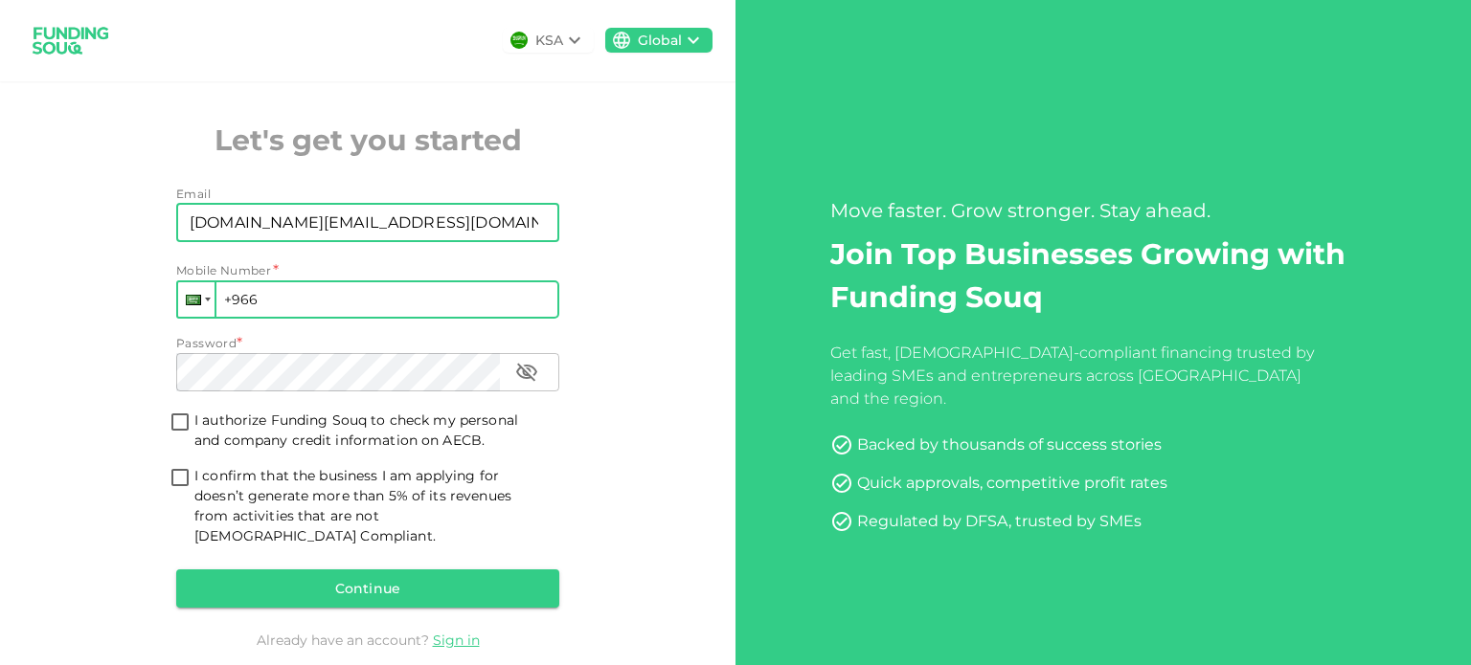
click at [202, 306] on div at bounding box center [196, 299] width 36 height 34
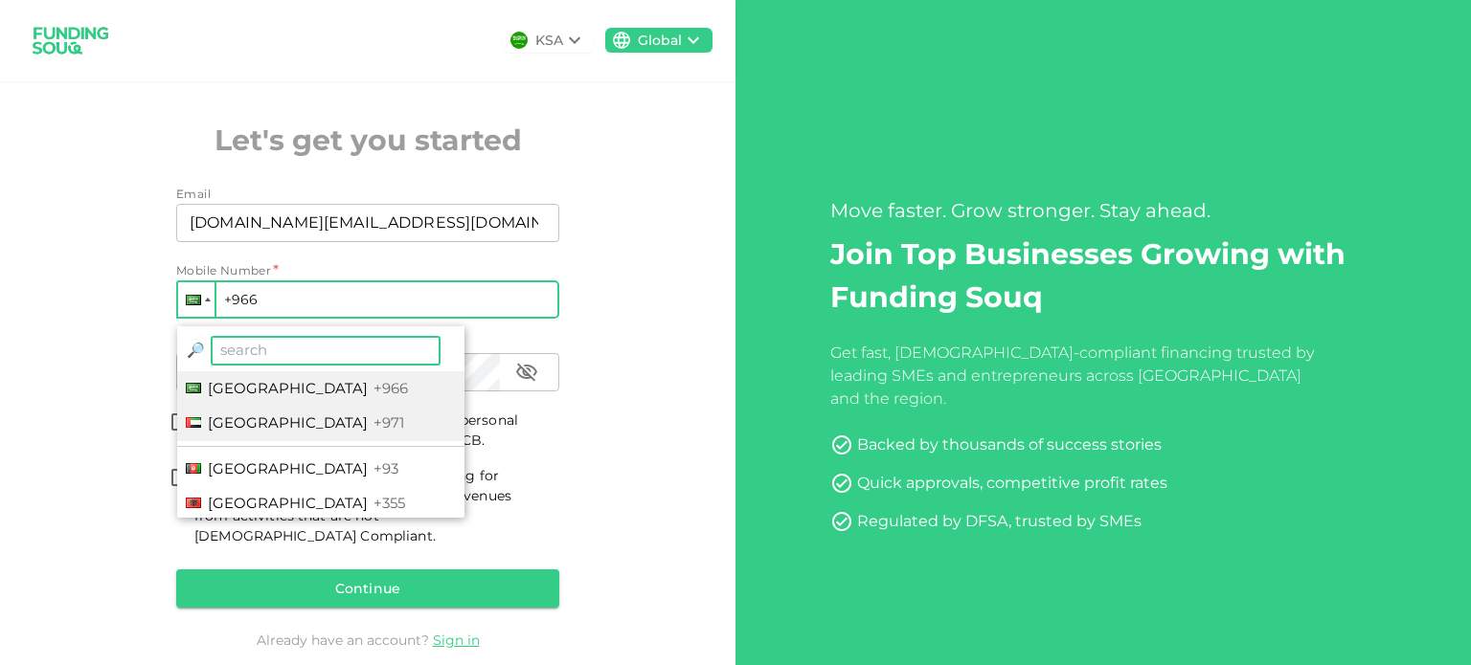
click at [280, 421] on span "[GEOGRAPHIC_DATA]" at bounding box center [288, 423] width 160 height 18
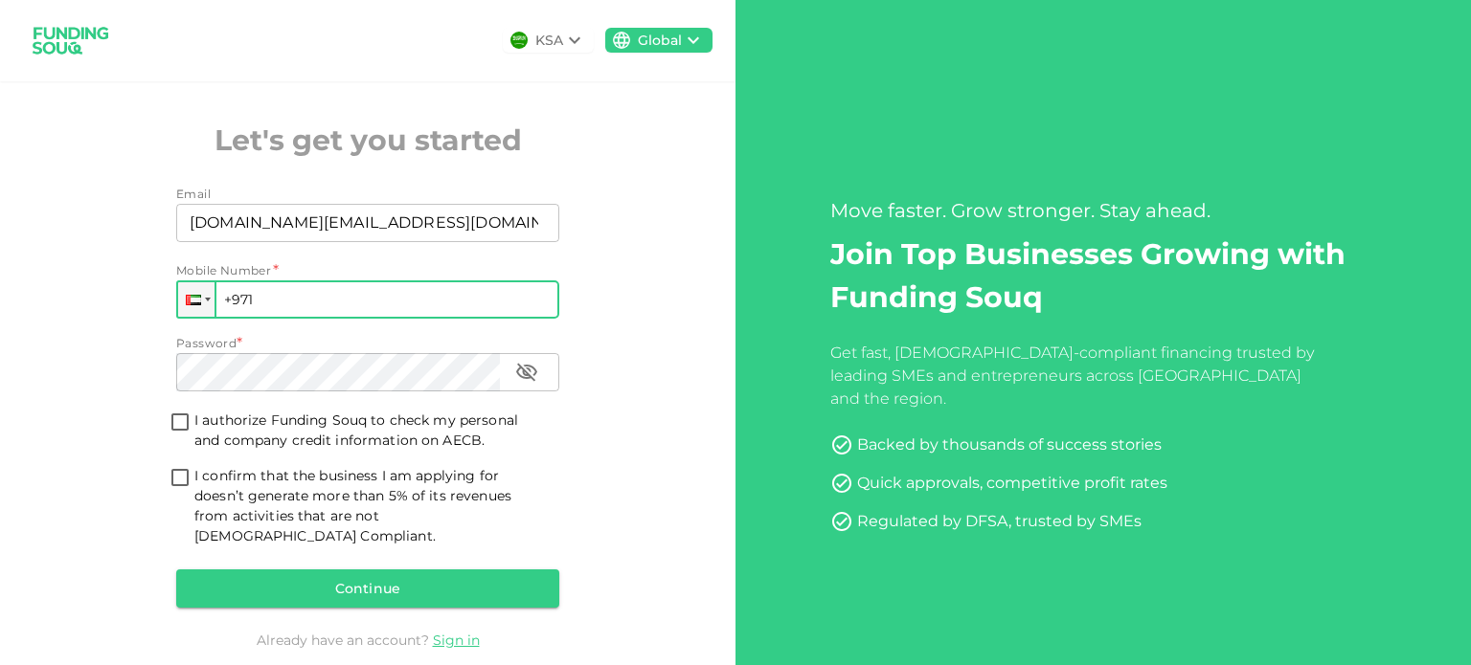
click at [352, 298] on input "+971" at bounding box center [367, 300] width 383 height 38
type input "[PHONE_NUMBER]"
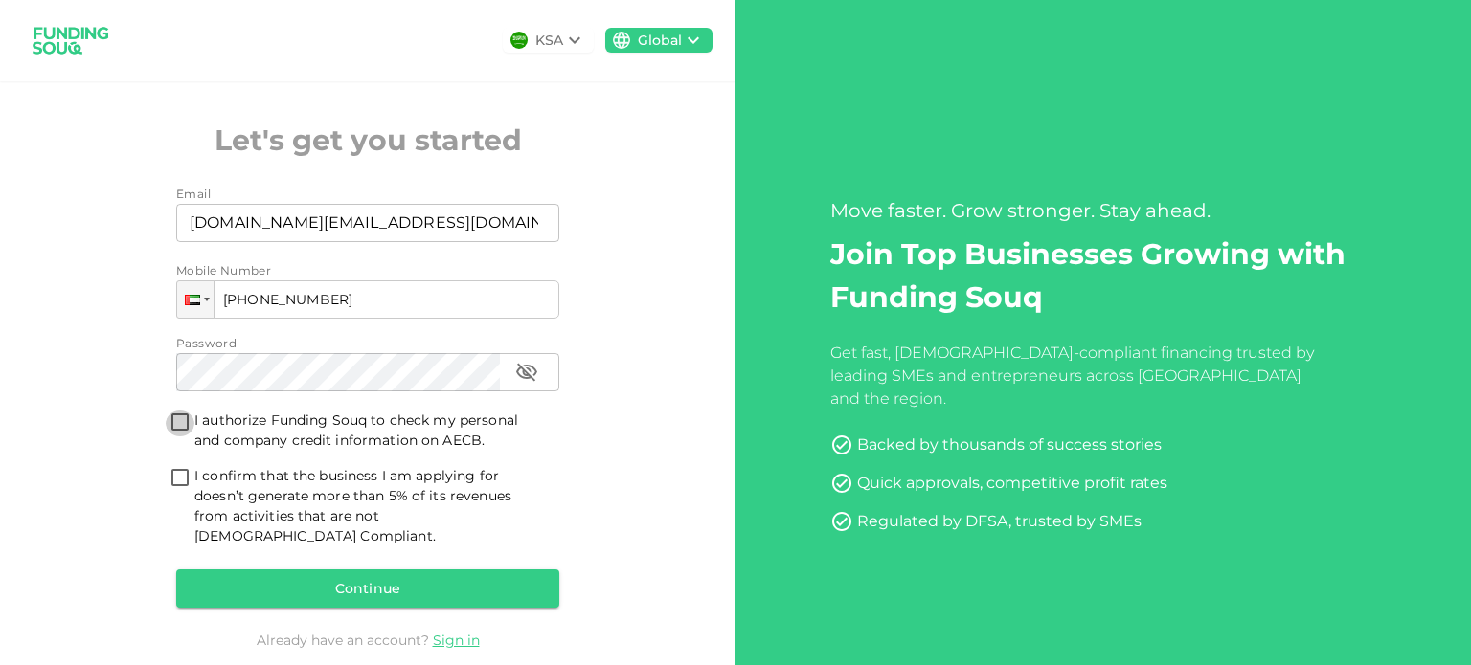
click at [173, 420] on input "I authorize Funding Souq to check my personal and company credit information on…" at bounding box center [180, 424] width 29 height 26
checkbox input "true"
click at [176, 482] on input "I confirm that the business I am applying for doesn’t generate more than 5% of …" at bounding box center [180, 479] width 29 height 26
checkbox input "true"
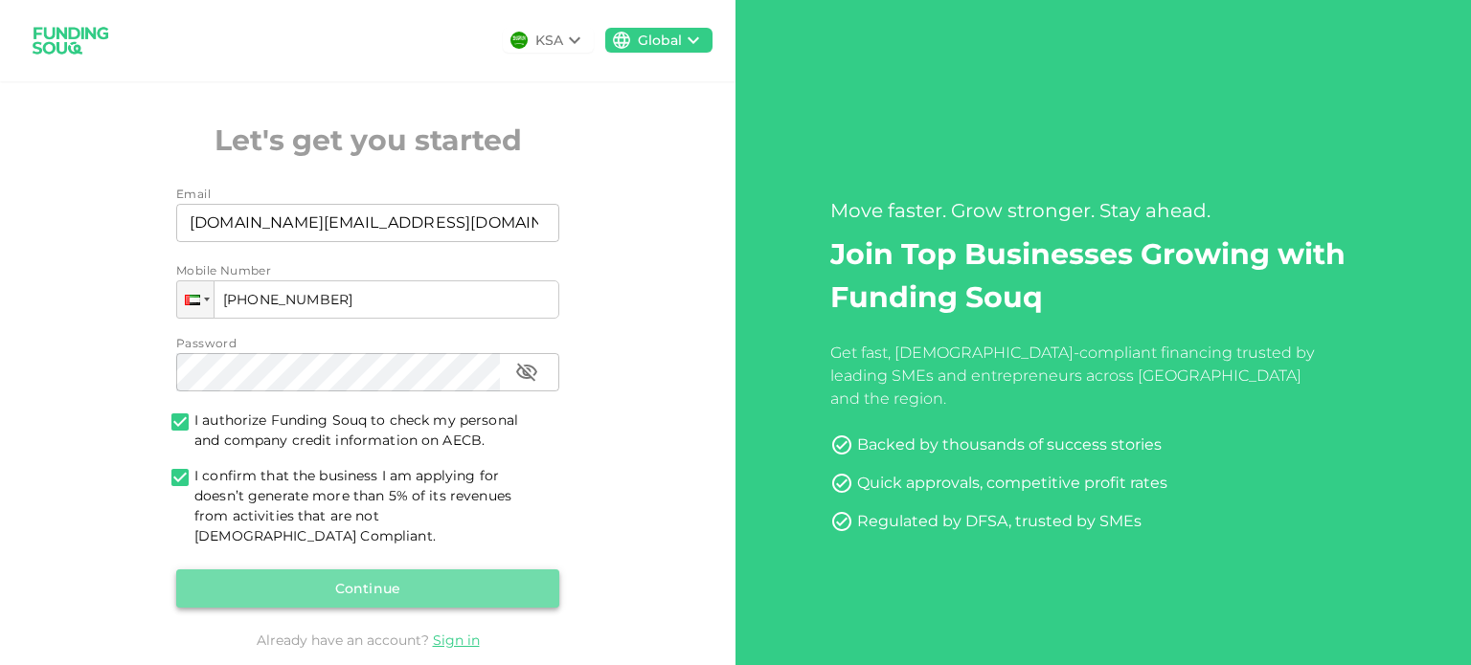
click at [358, 570] on button "Continue" at bounding box center [367, 589] width 383 height 38
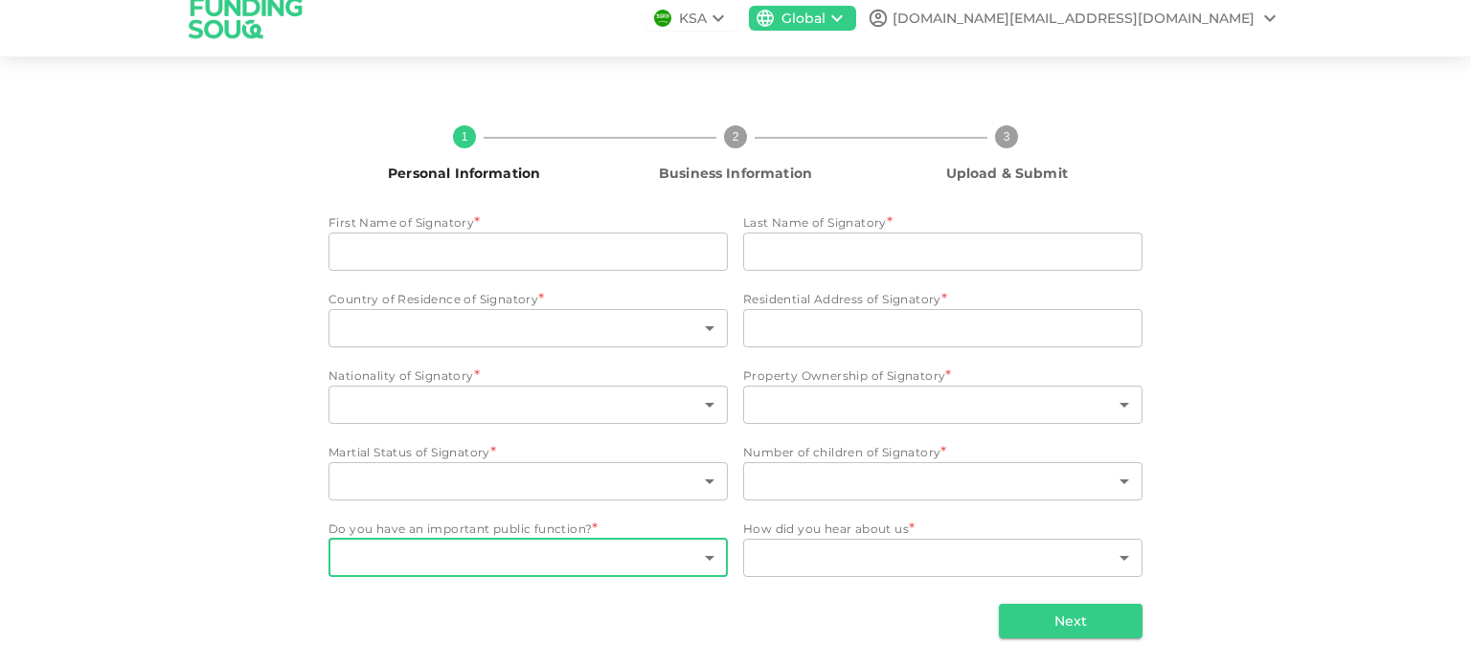
scroll to position [23, 0]
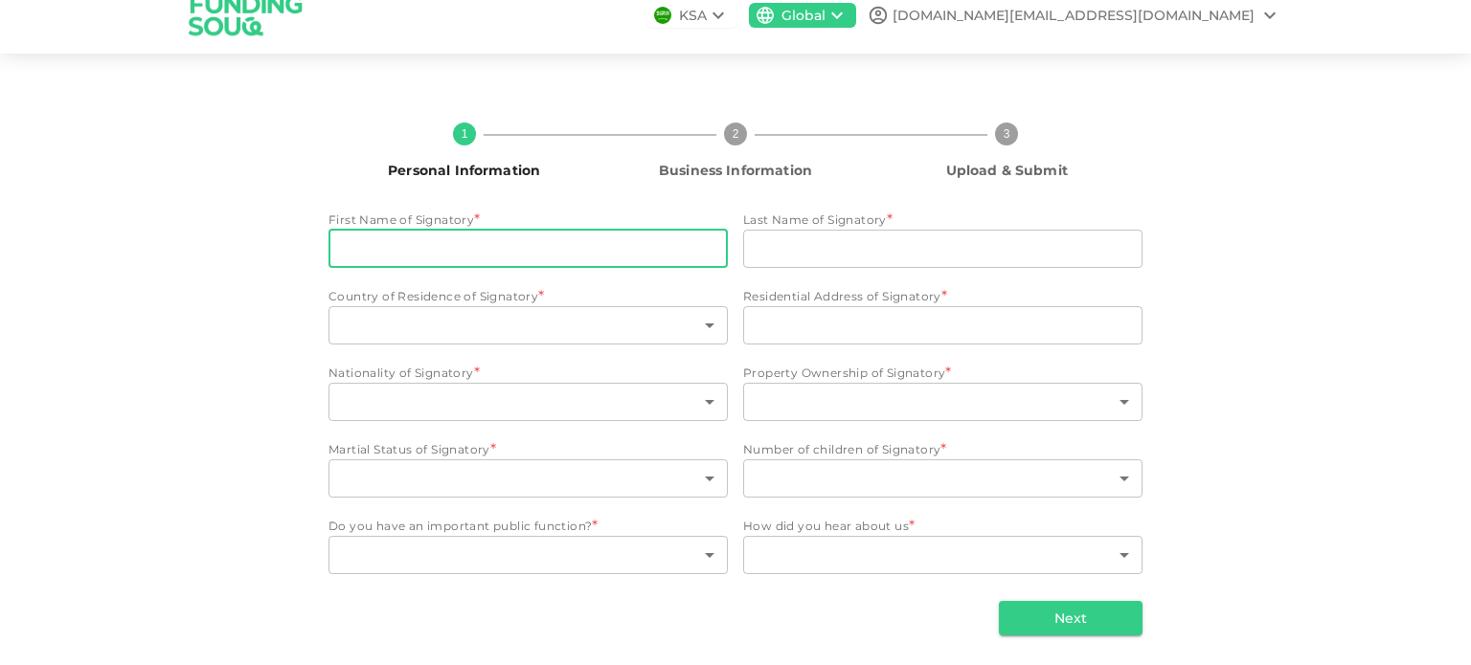
click at [583, 245] on input "First Name of Signatory" at bounding box center [527, 249] width 399 height 38
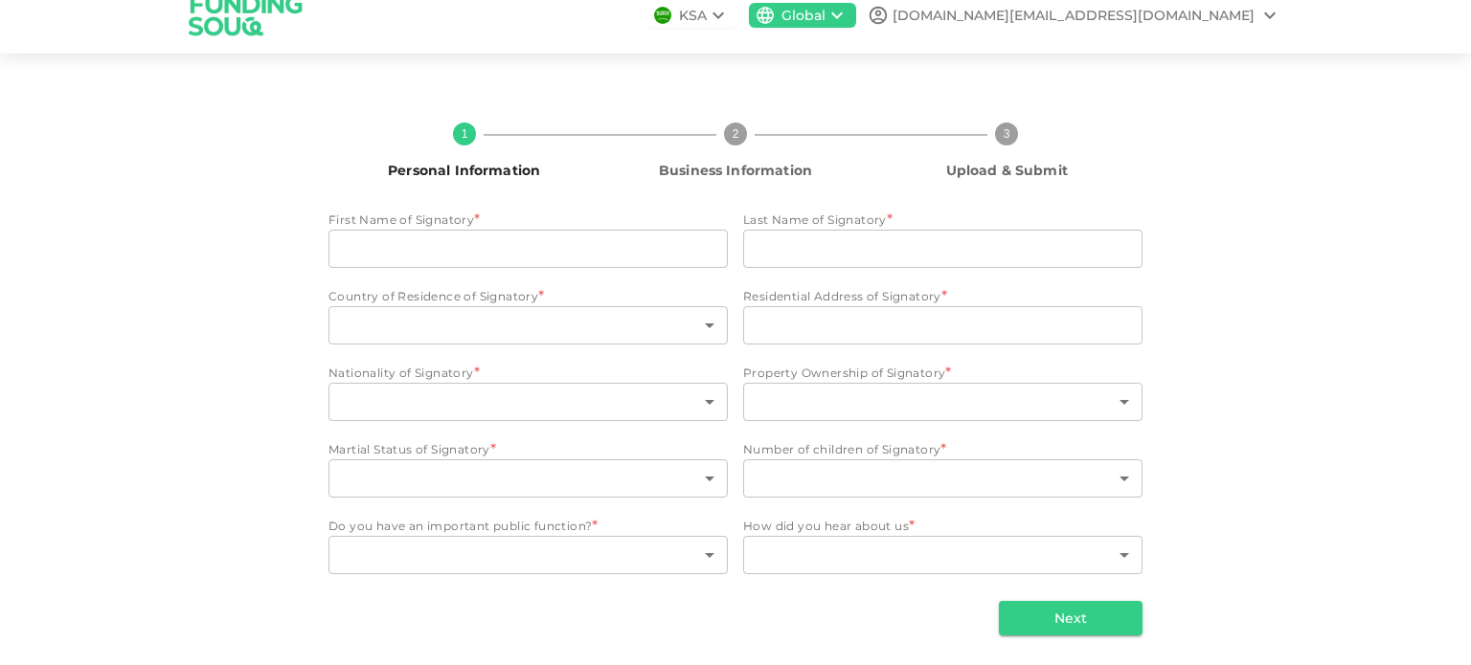
click at [211, 138] on div "1 Personal Information 2 Business Information 3 Upload & Submit First Name of S…" at bounding box center [735, 371] width 1091 height 528
drag, startPoint x: 823, startPoint y: 169, endPoint x: 641, endPoint y: 173, distance: 181.9
click at [641, 173] on span "Business Information" at bounding box center [735, 170] width 256 height 19
drag, startPoint x: 1065, startPoint y: 170, endPoint x: 940, endPoint y: 173, distance: 124.5
click at [940, 173] on span "Upload & Submit" at bounding box center [1007, 170] width 256 height 19
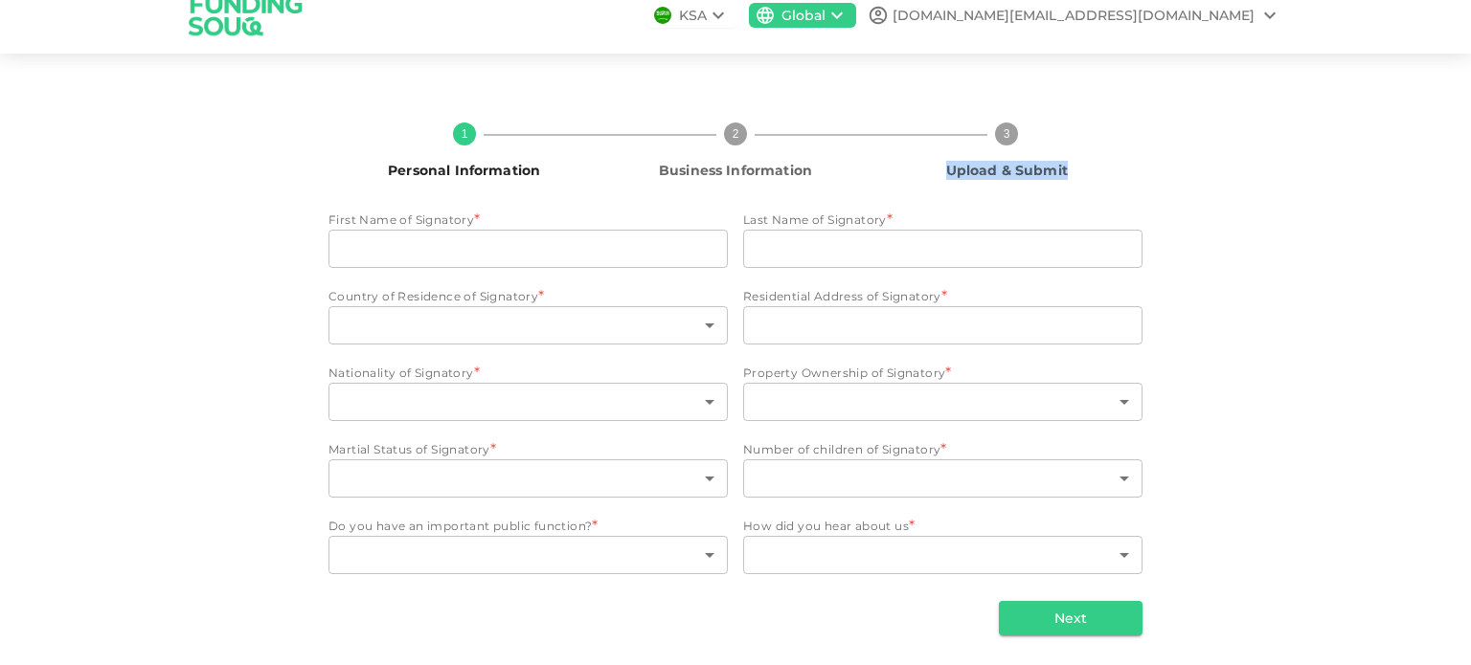
click at [1077, 167] on span "Upload & Submit" at bounding box center [1007, 170] width 256 height 19
drag, startPoint x: 932, startPoint y: 169, endPoint x: 1081, endPoint y: 169, distance: 149.4
click at [1081, 169] on span "Upload & Submit" at bounding box center [1007, 170] width 256 height 19
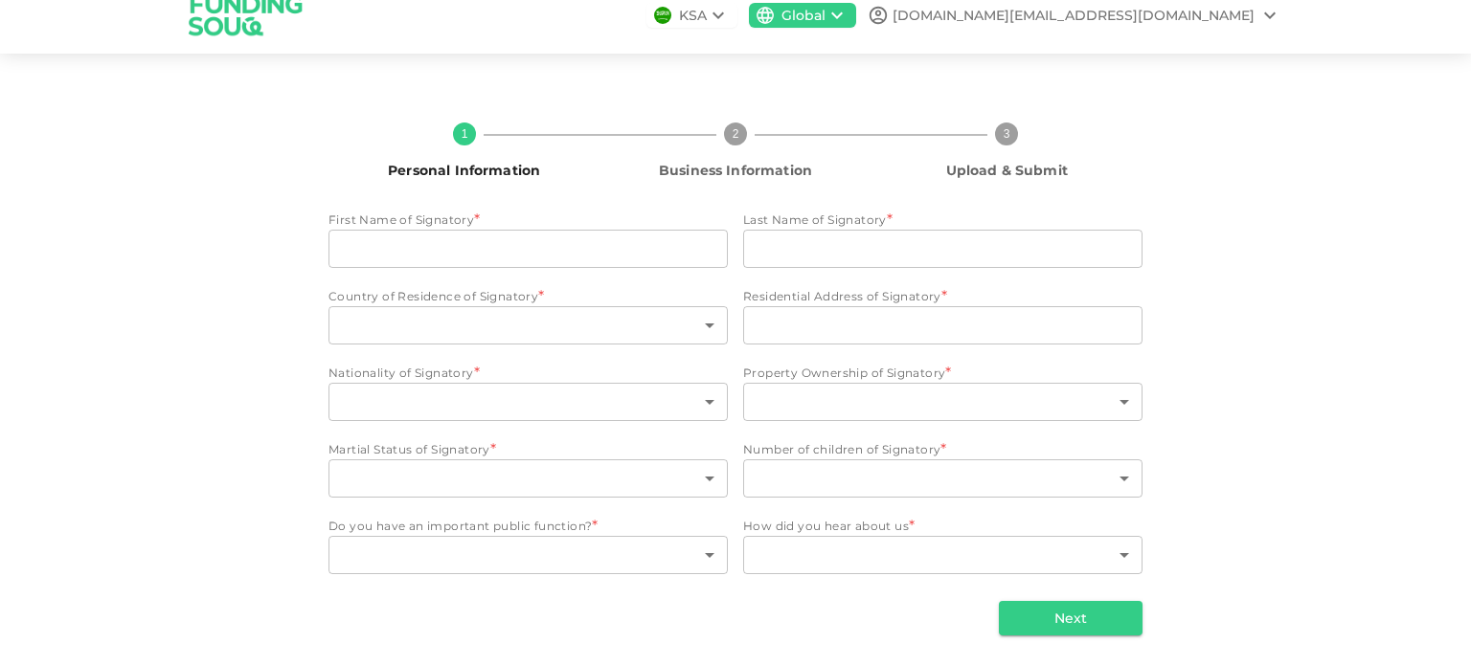
click at [1081, 169] on span "Upload & Submit" at bounding box center [1007, 170] width 256 height 19
drag, startPoint x: 1070, startPoint y: 167, endPoint x: 942, endPoint y: 171, distance: 128.4
click at [942, 171] on span "Upload & Submit" at bounding box center [1007, 170] width 256 height 19
click at [1072, 174] on span "Upload & Submit" at bounding box center [1007, 170] width 256 height 19
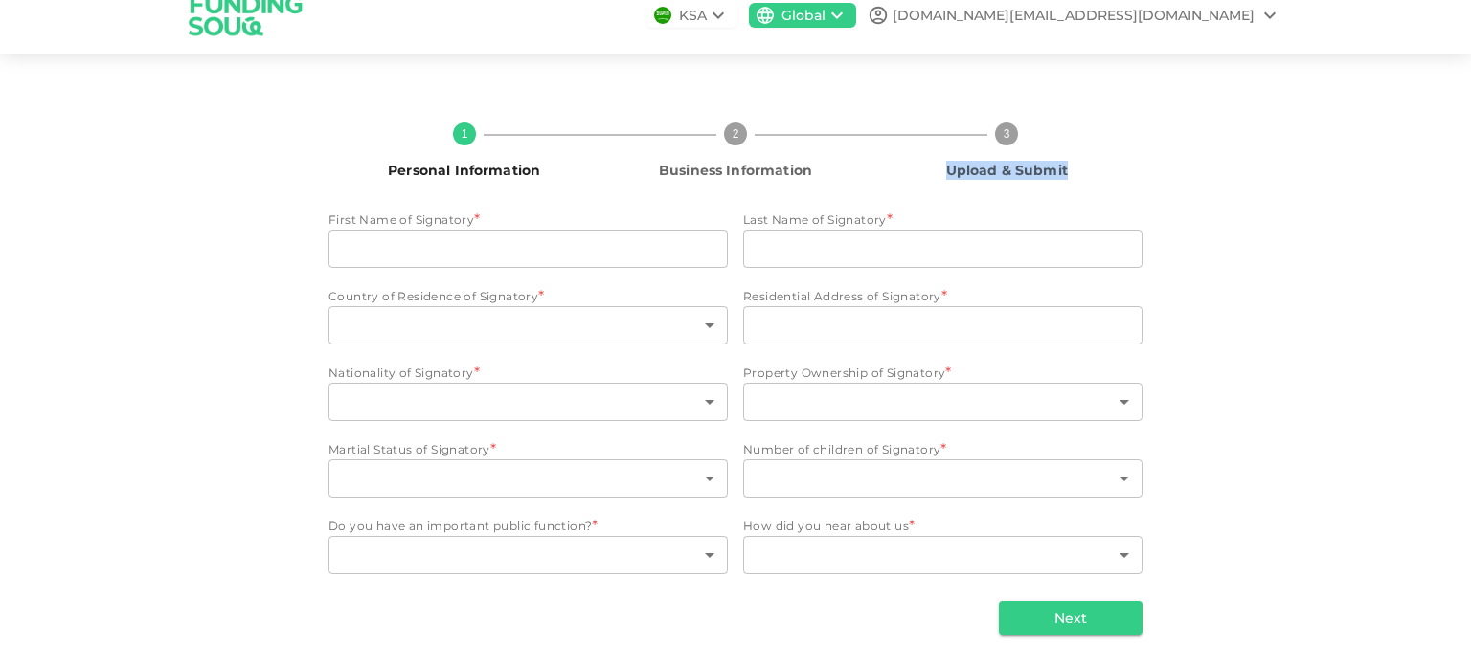
drag, startPoint x: 1081, startPoint y: 166, endPoint x: 933, endPoint y: 174, distance: 147.7
click at [933, 174] on span "Upload & Submit" at bounding box center [1007, 170] width 256 height 19
click at [1066, 177] on span "Upload & Submit" at bounding box center [1007, 170] width 256 height 19
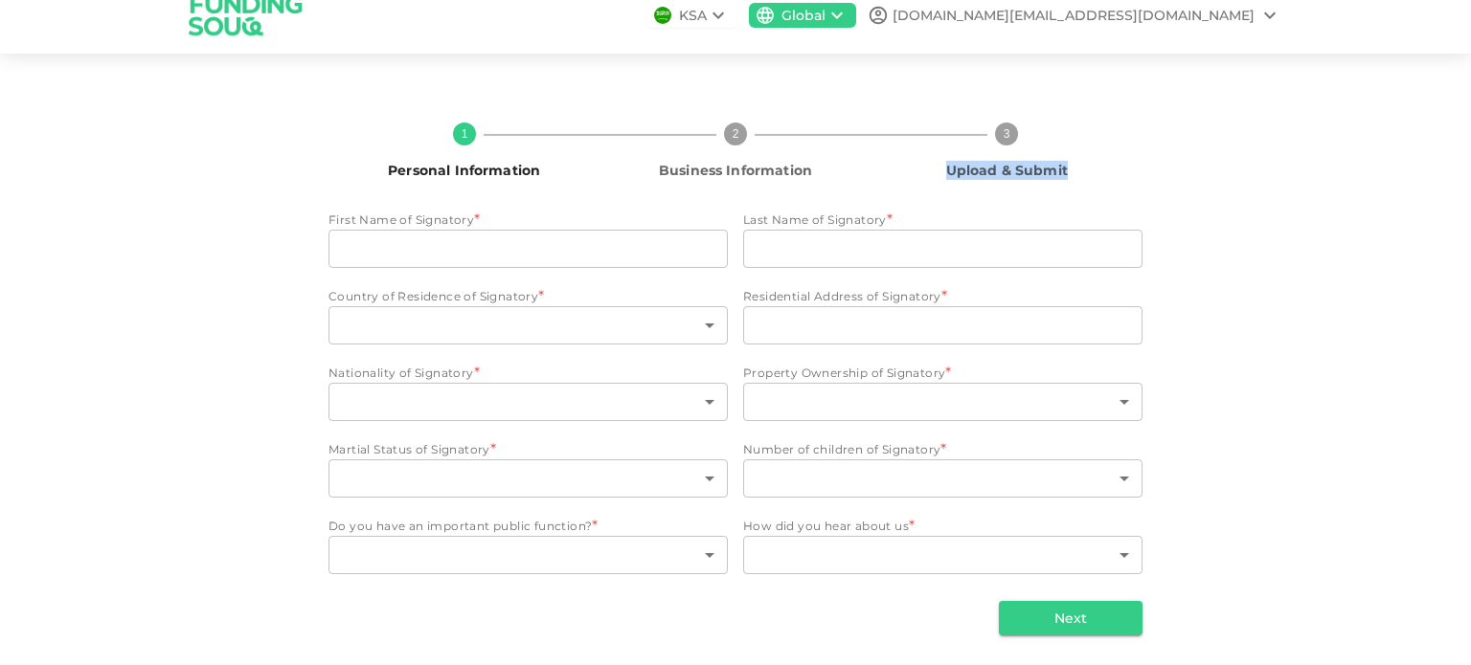
drag, startPoint x: 1066, startPoint y: 174, endPoint x: 938, endPoint y: 177, distance: 127.4
click at [938, 177] on span "Upload & Submit" at bounding box center [1007, 170] width 256 height 19
click at [1130, 160] on div "3 Upload & Submit" at bounding box center [1006, 151] width 271 height 57
click at [1161, 168] on div "1 Personal Information 2 Business Information 3 Upload & Submit First Name of S…" at bounding box center [735, 371] width 1091 height 528
